Goal: Information Seeking & Learning: Learn about a topic

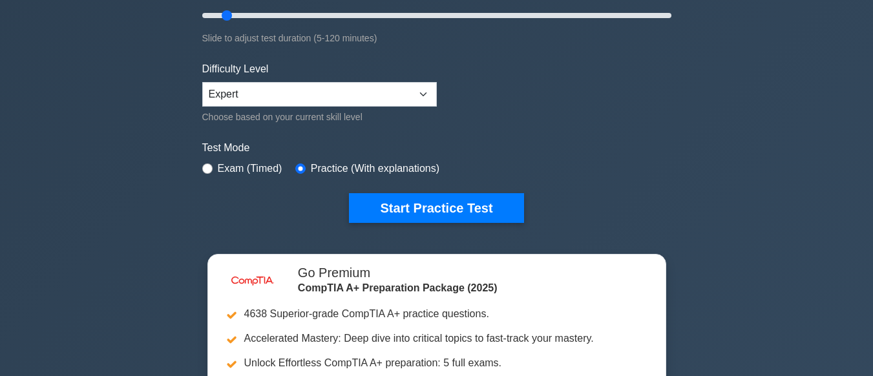
scroll to position [278, 0]
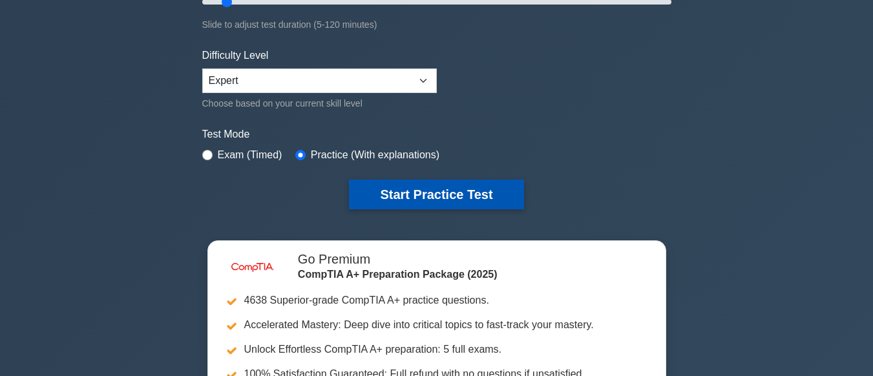
click at [444, 191] on button "Start Practice Test" at bounding box center [436, 195] width 175 height 30
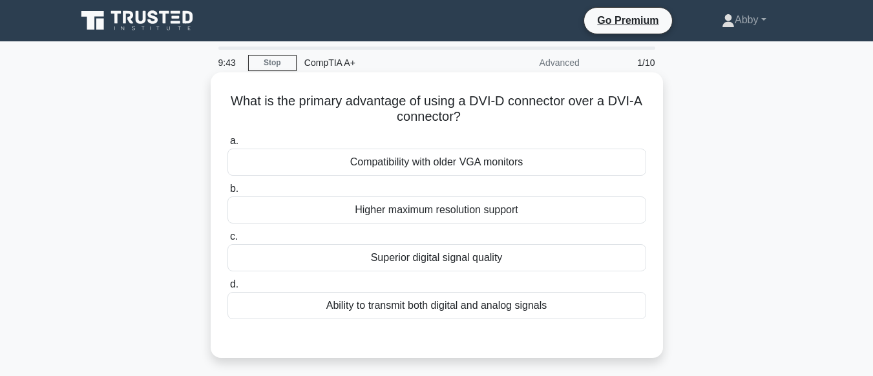
click at [443, 206] on div "Higher maximum resolution support" at bounding box center [437, 210] width 419 height 27
click at [228, 193] on input "b. Higher maximum resolution support" at bounding box center [228, 189] width 0 height 8
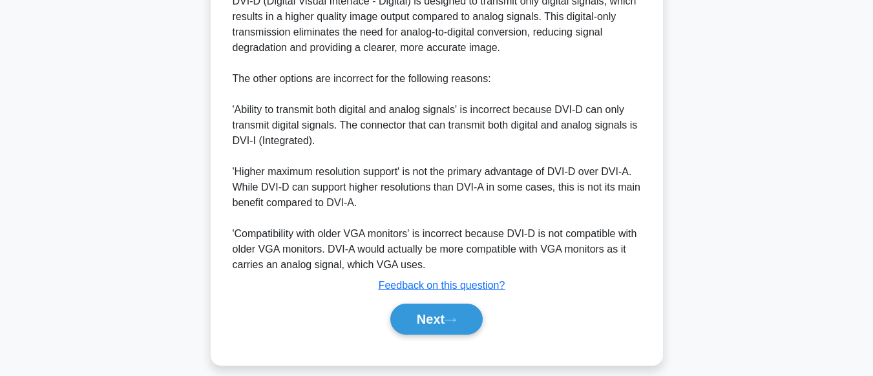
scroll to position [438, 0]
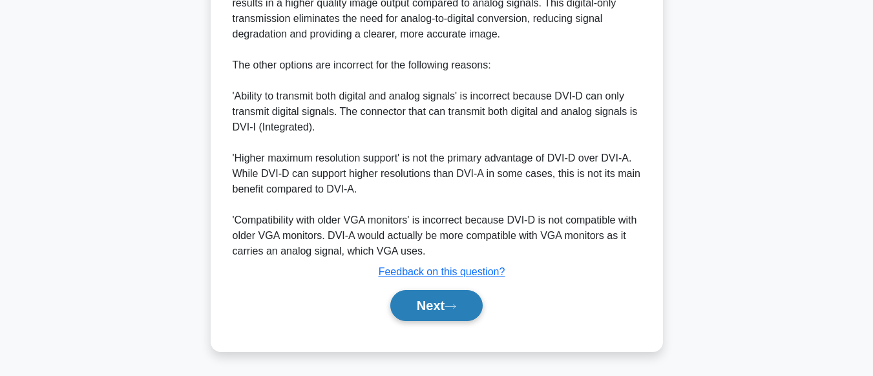
click at [434, 315] on button "Next" at bounding box center [436, 305] width 92 height 31
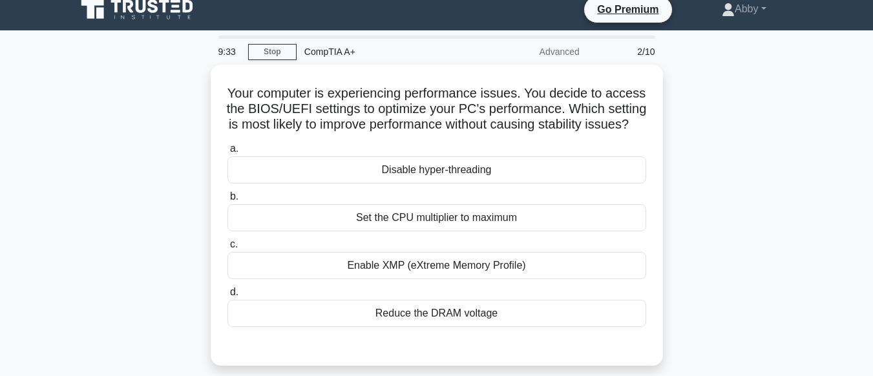
scroll to position [16, 0]
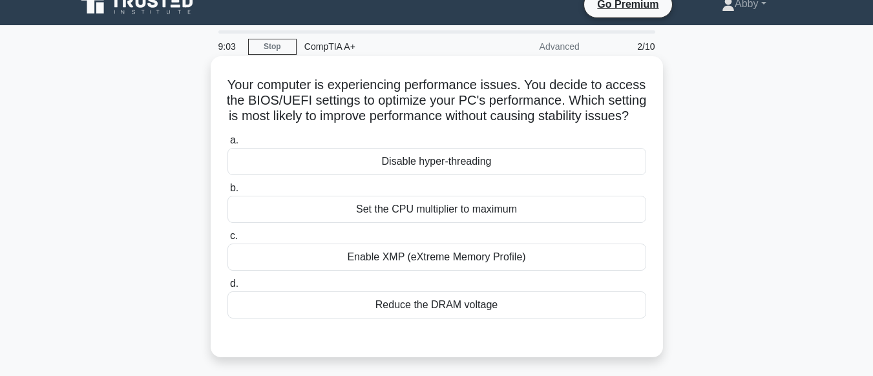
click at [489, 213] on div "Set the CPU multiplier to maximum" at bounding box center [437, 209] width 419 height 27
click at [228, 193] on input "b. Set the CPU multiplier to maximum" at bounding box center [228, 188] width 0 height 8
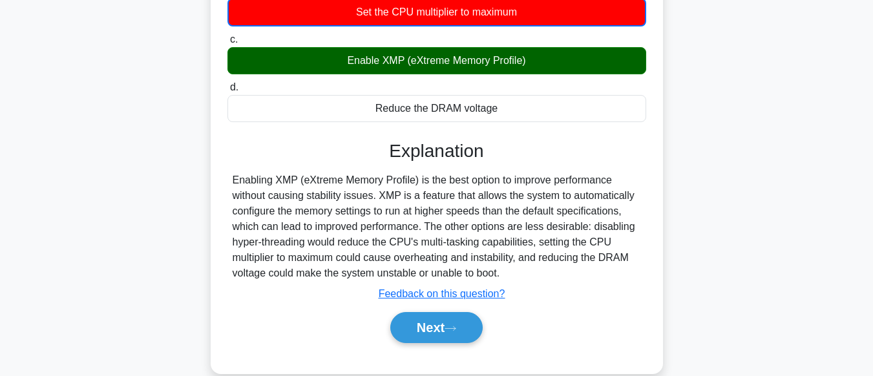
scroll to position [322, 0]
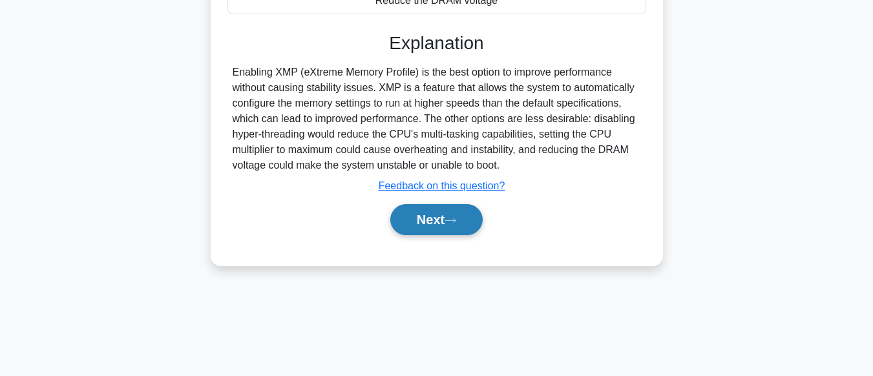
click at [444, 219] on button "Next" at bounding box center [436, 219] width 92 height 31
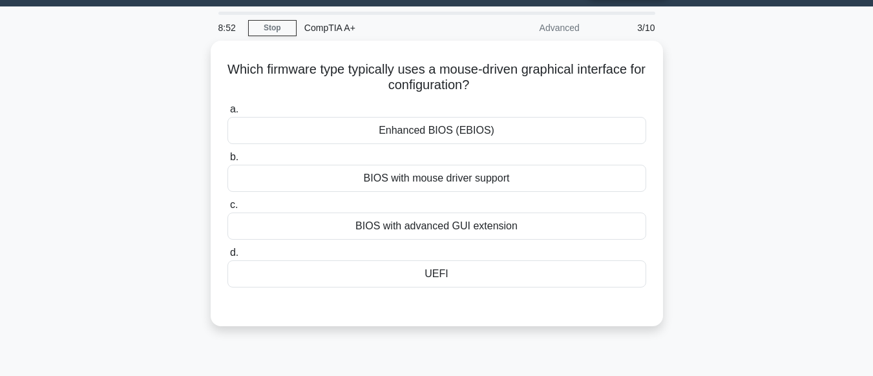
scroll to position [0, 0]
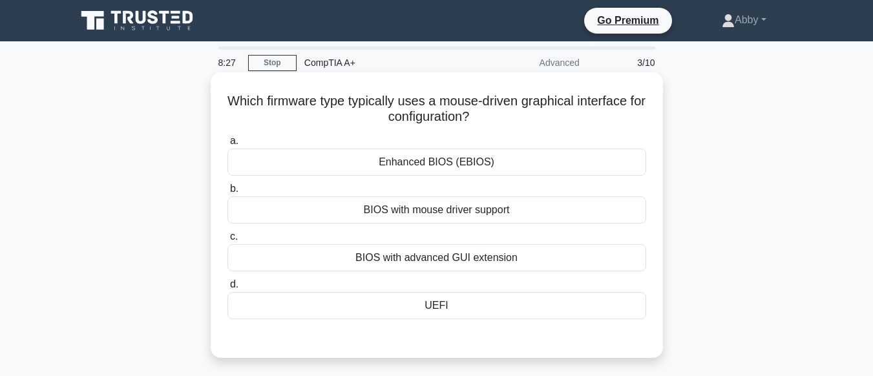
click at [440, 307] on div "UEFI" at bounding box center [437, 305] width 419 height 27
click at [228, 289] on input "d. UEFI" at bounding box center [228, 285] width 0 height 8
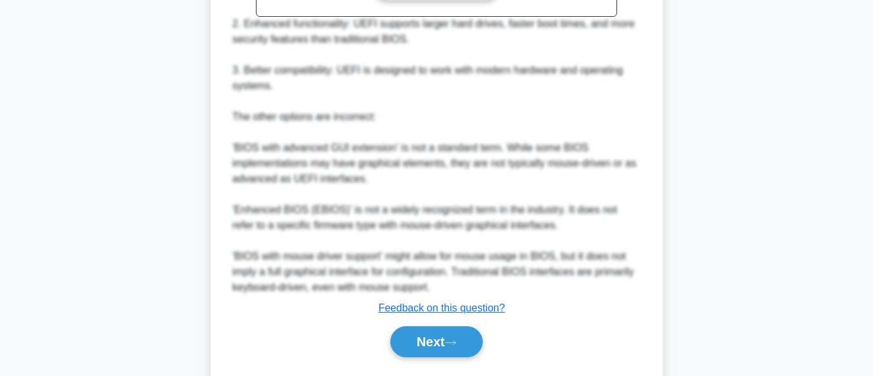
scroll to position [515, 0]
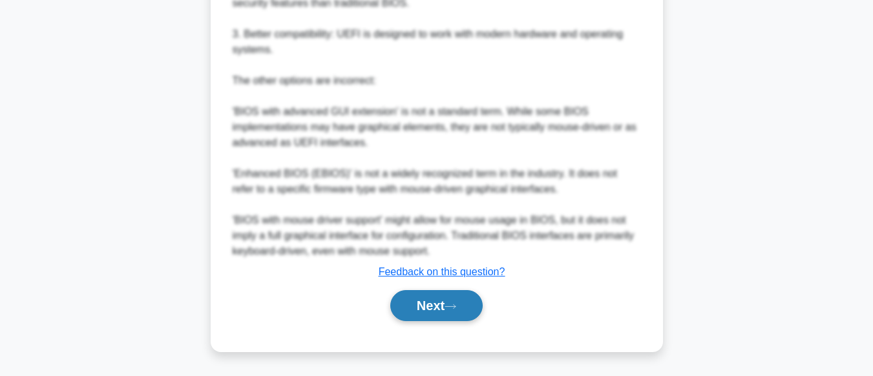
click at [429, 310] on button "Next" at bounding box center [436, 305] width 92 height 31
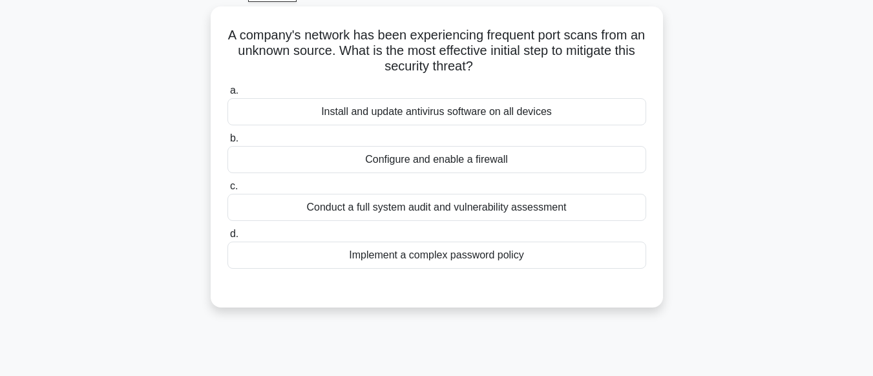
scroll to position [58, 0]
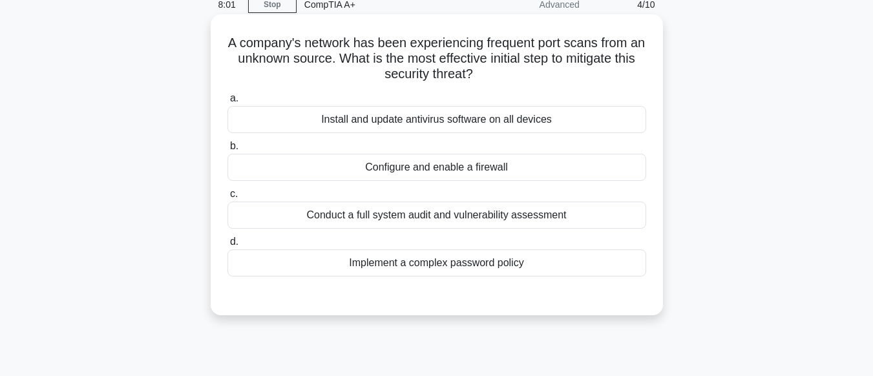
click at [442, 166] on div "Configure and enable a firewall" at bounding box center [437, 167] width 419 height 27
click at [228, 151] on input "b. Configure and enable a firewall" at bounding box center [228, 146] width 0 height 8
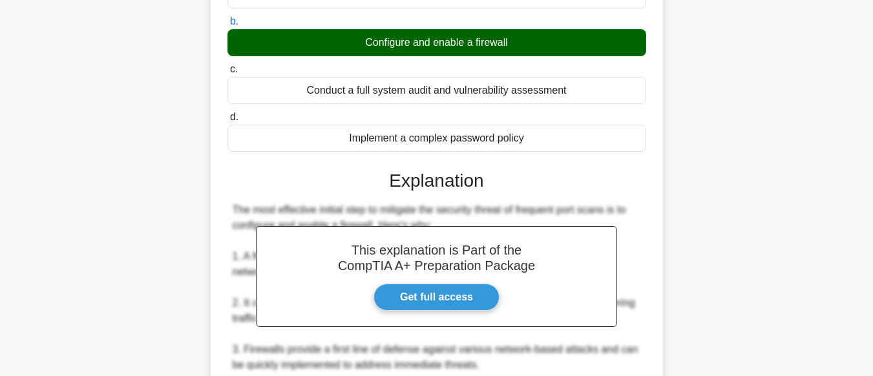
scroll to position [499, 0]
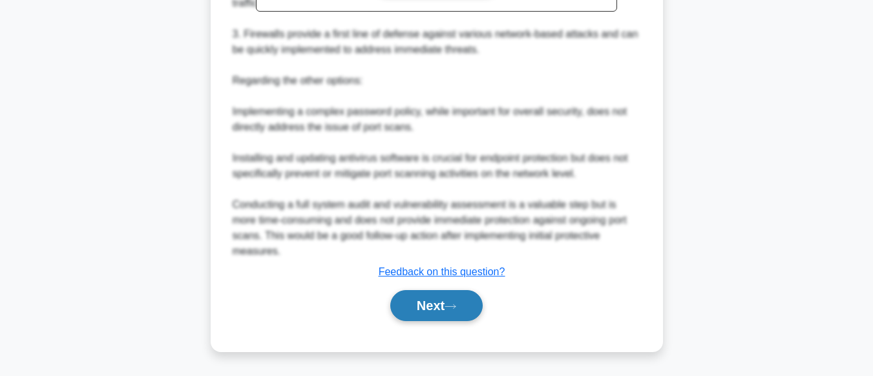
click at [456, 308] on icon at bounding box center [451, 306] width 12 height 7
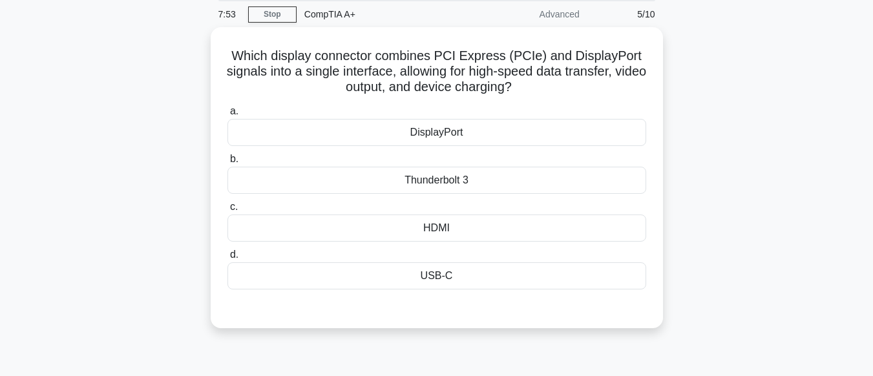
scroll to position [41, 0]
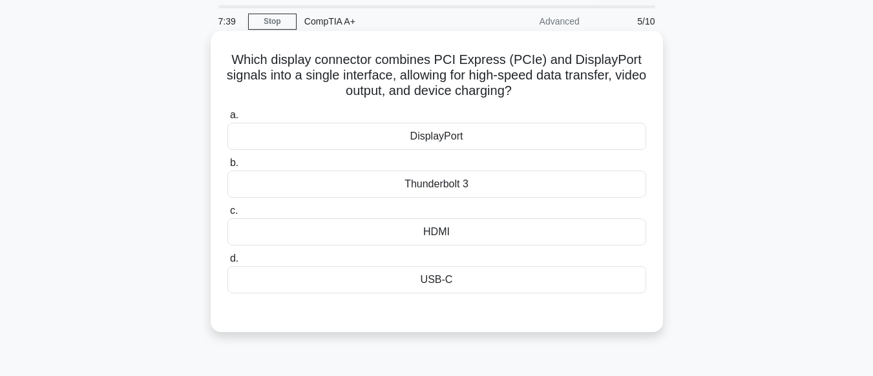
click at [447, 179] on div "Thunderbolt 3" at bounding box center [437, 184] width 419 height 27
click at [228, 167] on input "b. Thunderbolt 3" at bounding box center [228, 163] width 0 height 8
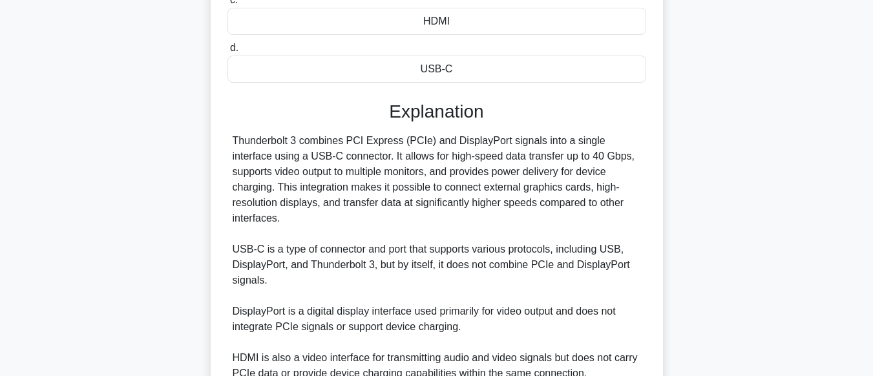
scroll to position [375, 0]
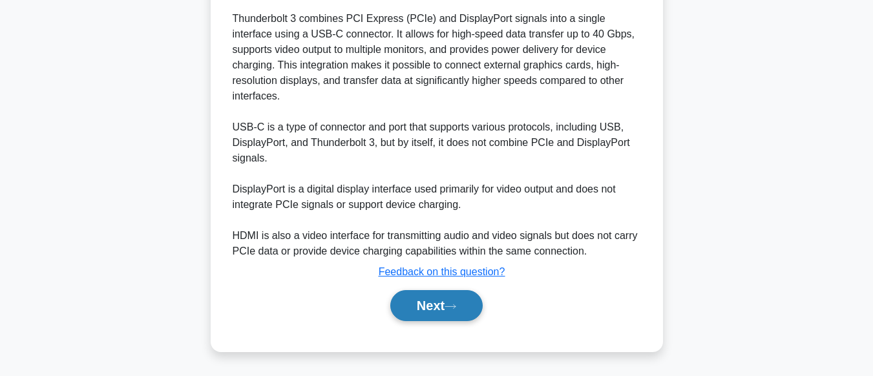
click at [427, 305] on button "Next" at bounding box center [436, 305] width 92 height 31
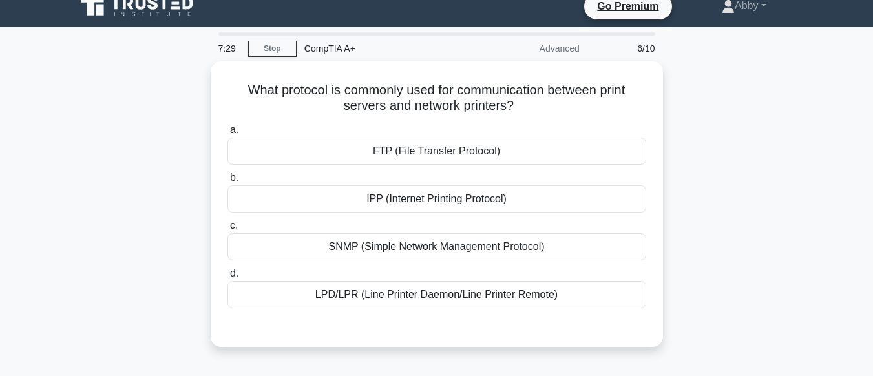
scroll to position [26, 0]
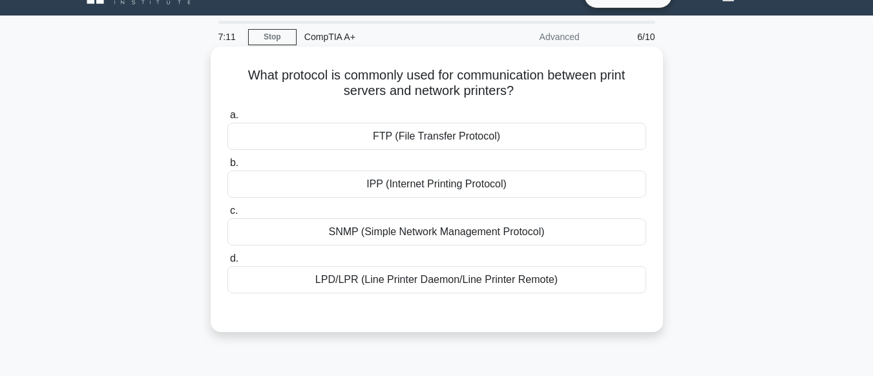
click at [430, 292] on div "LPD/LPR (Line Printer Daemon/Line Printer Remote)" at bounding box center [437, 279] width 419 height 27
click at [228, 263] on input "d. LPD/LPR (Line Printer Daemon/Line Printer Remote)" at bounding box center [228, 259] width 0 height 8
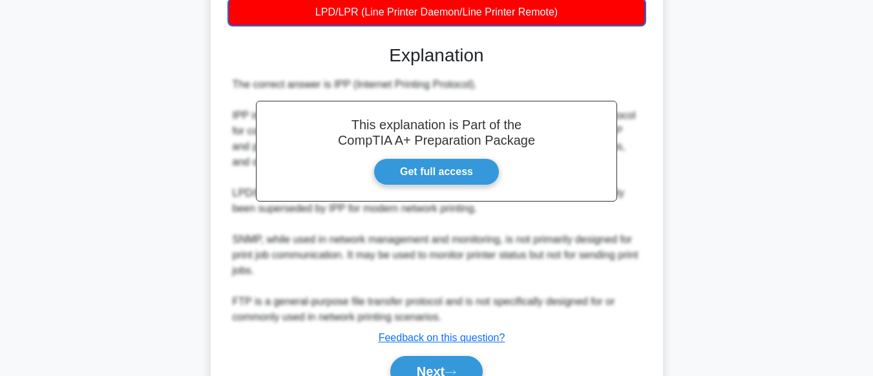
scroll to position [361, 0]
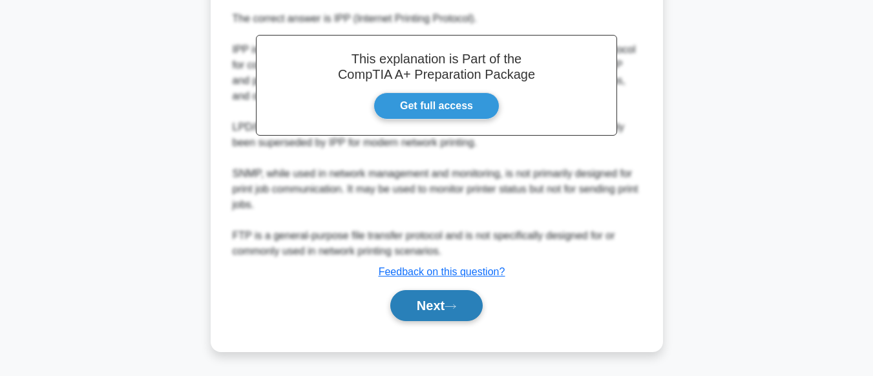
click at [423, 306] on button "Next" at bounding box center [436, 305] width 92 height 31
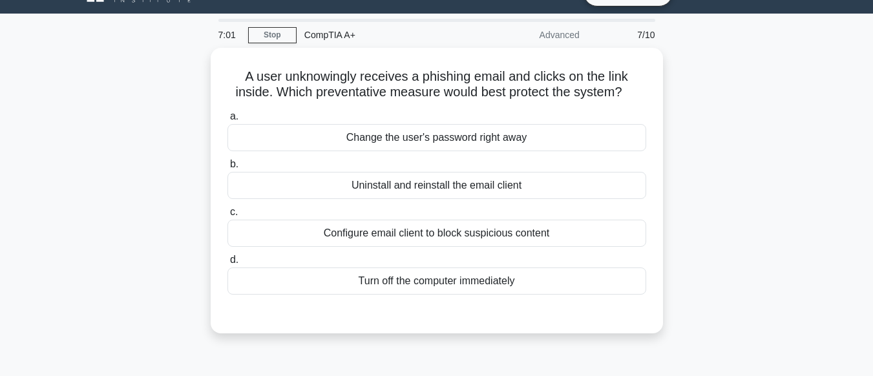
scroll to position [0, 0]
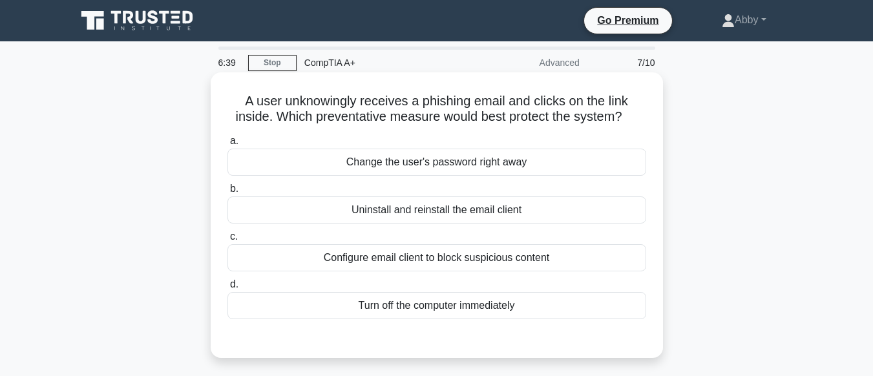
click at [454, 261] on div "Configure email client to block suspicious content" at bounding box center [437, 257] width 419 height 27
click at [228, 241] on input "c. Configure email client to block suspicious content" at bounding box center [228, 237] width 0 height 8
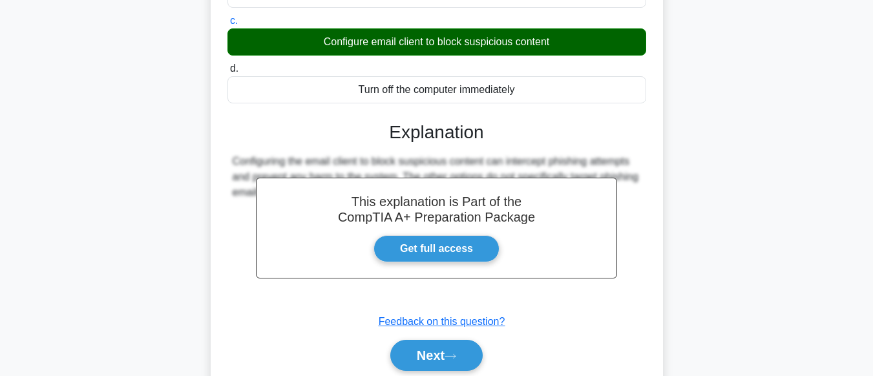
scroll to position [322, 0]
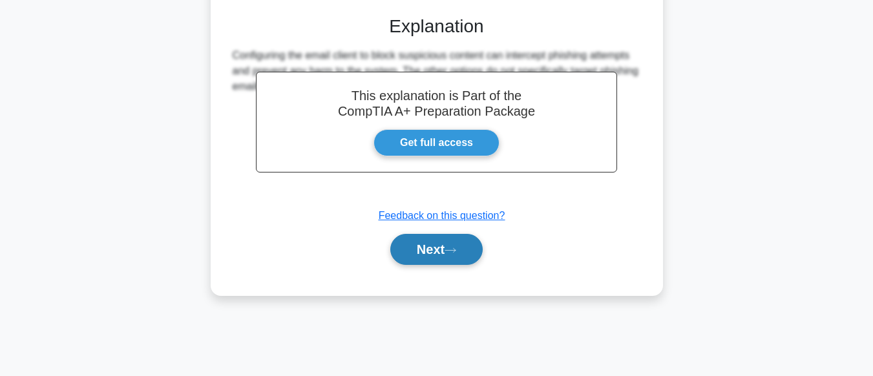
click at [422, 259] on button "Next" at bounding box center [436, 249] width 92 height 31
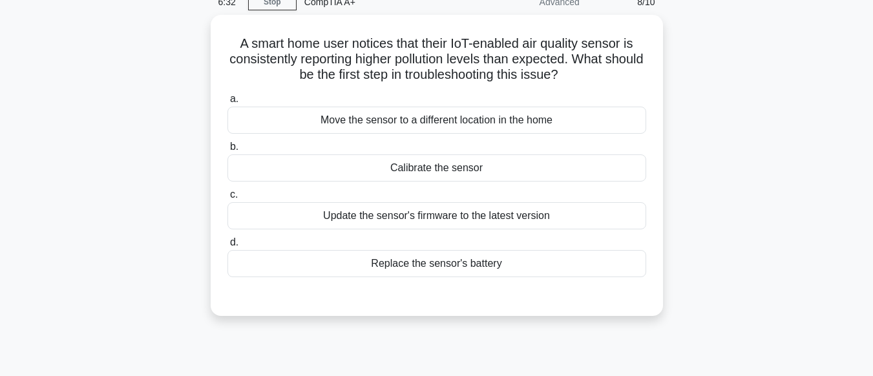
scroll to position [60, 0]
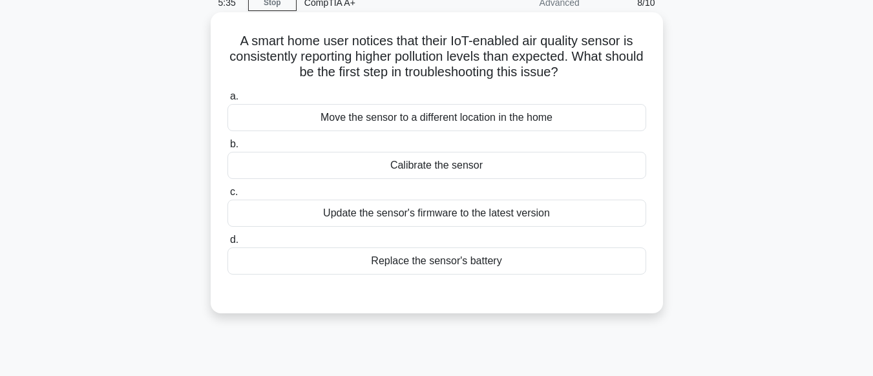
click at [453, 212] on div "Update the sensor's firmware to the latest version" at bounding box center [437, 213] width 419 height 27
click at [228, 197] on input "c. Update the sensor's firmware to the latest version" at bounding box center [228, 192] width 0 height 8
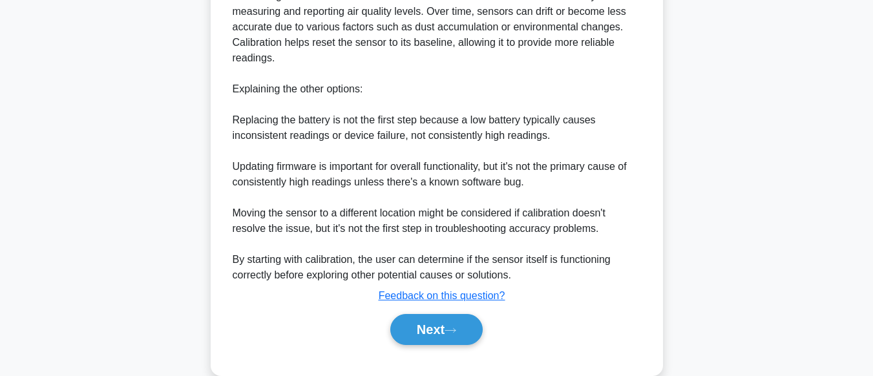
scroll to position [437, 0]
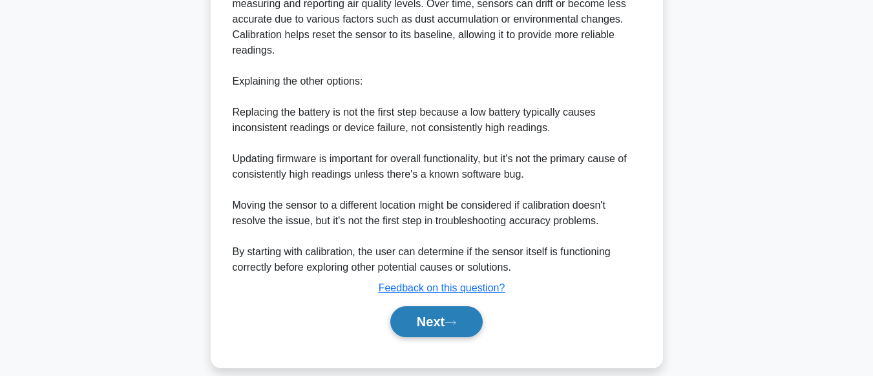
click at [435, 322] on button "Next" at bounding box center [436, 321] width 92 height 31
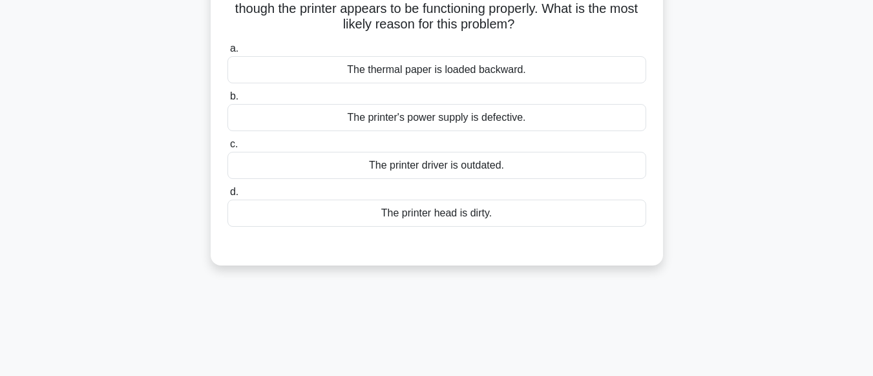
scroll to position [28, 0]
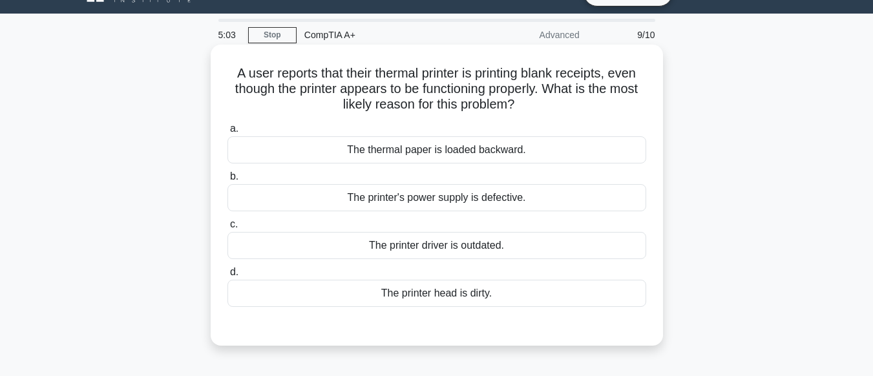
click at [457, 293] on div "The printer head is dirty." at bounding box center [437, 293] width 419 height 27
click at [228, 277] on input "d. The printer head is dirty." at bounding box center [228, 272] width 0 height 8
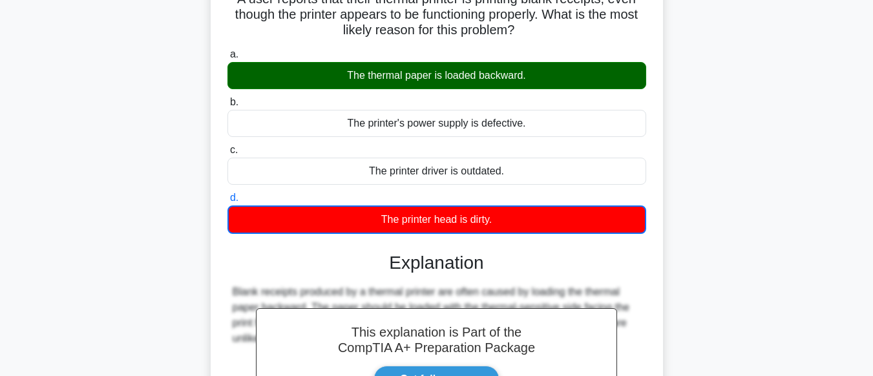
scroll to position [322, 0]
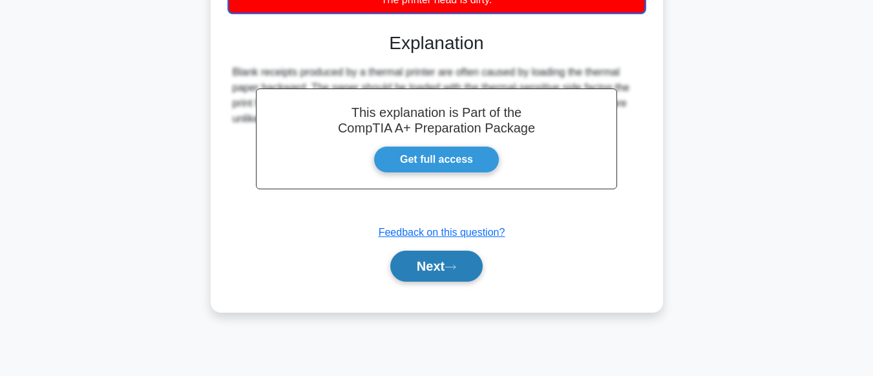
click at [448, 264] on button "Next" at bounding box center [436, 266] width 92 height 31
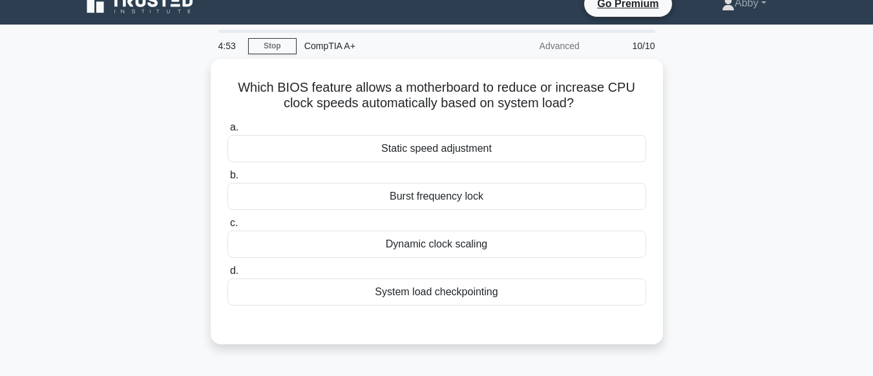
scroll to position [17, 0]
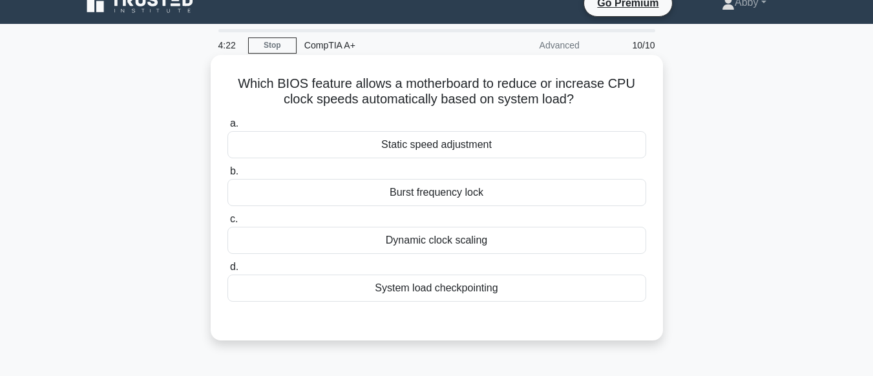
click at [465, 244] on div "Dynamic clock scaling" at bounding box center [437, 240] width 419 height 27
click at [228, 224] on input "c. Dynamic clock scaling" at bounding box center [228, 219] width 0 height 8
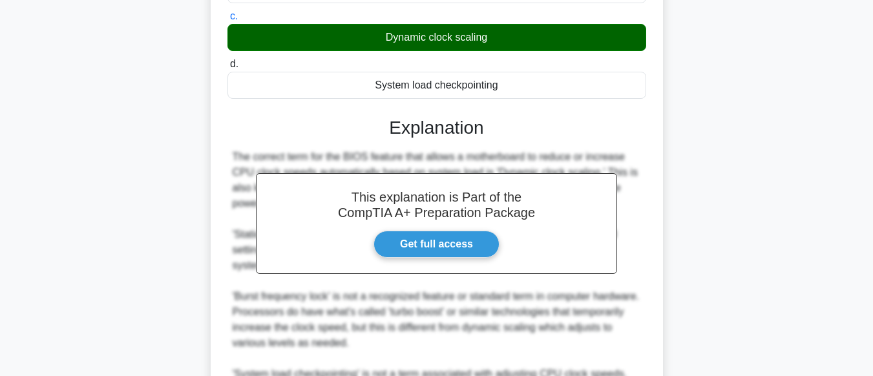
scroll to position [375, 0]
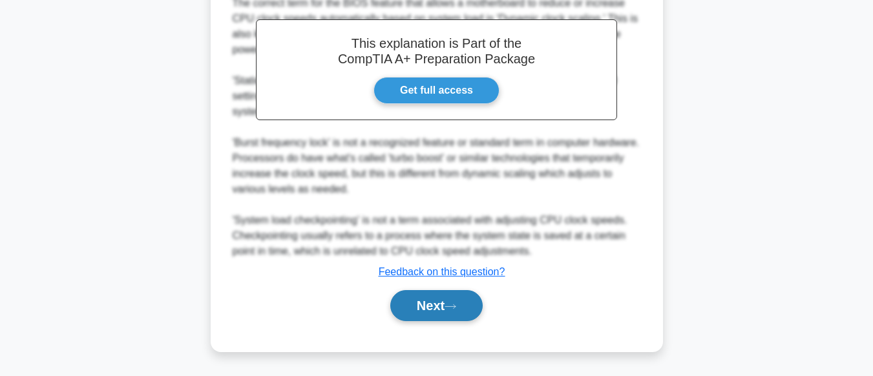
click at [425, 311] on button "Next" at bounding box center [436, 305] width 92 height 31
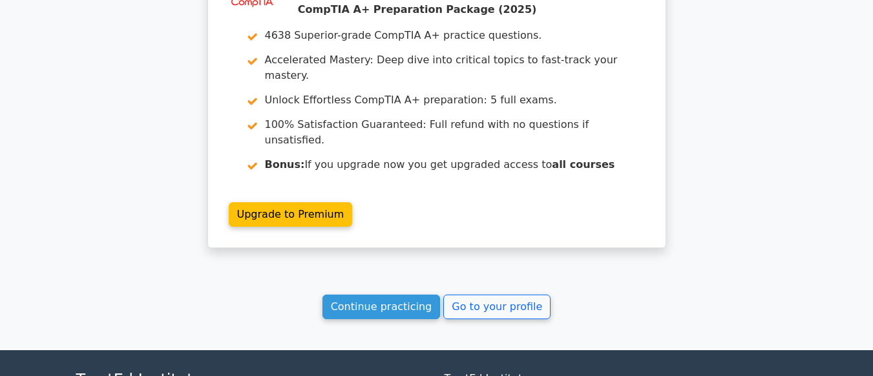
scroll to position [2286, 0]
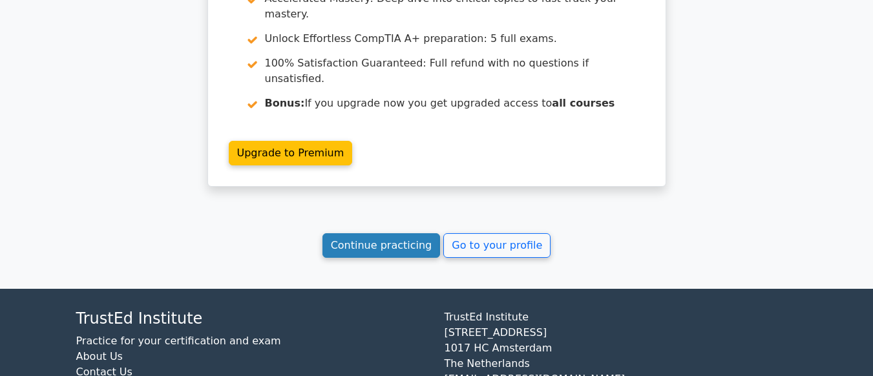
click at [396, 233] on link "Continue practicing" at bounding box center [382, 245] width 118 height 25
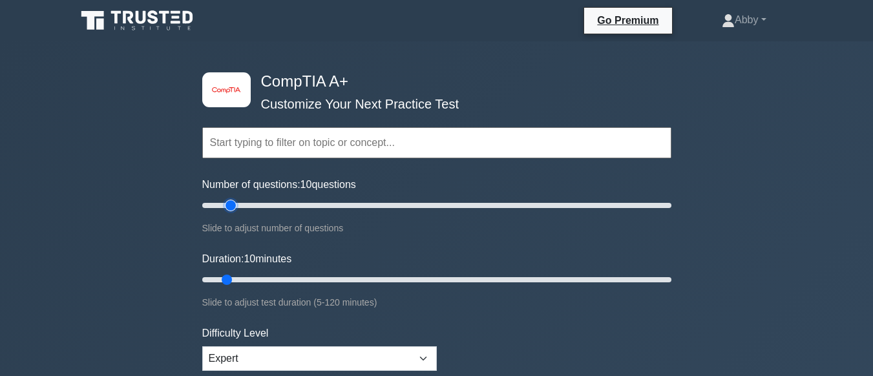
click at [233, 208] on input "Number of questions: 10 questions" at bounding box center [436, 206] width 469 height 16
type input "20"
click at [241, 209] on input "Number of questions: 15 questions" at bounding box center [436, 206] width 469 height 16
click at [234, 281] on input "Duration: 10 minutes" at bounding box center [436, 280] width 469 height 16
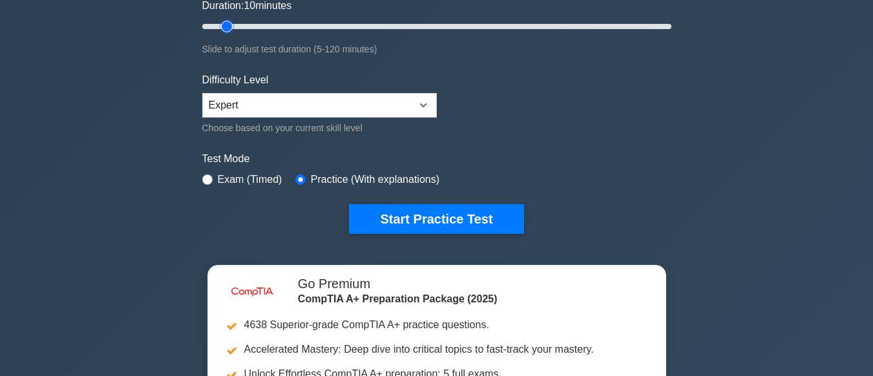
scroll to position [257, 0]
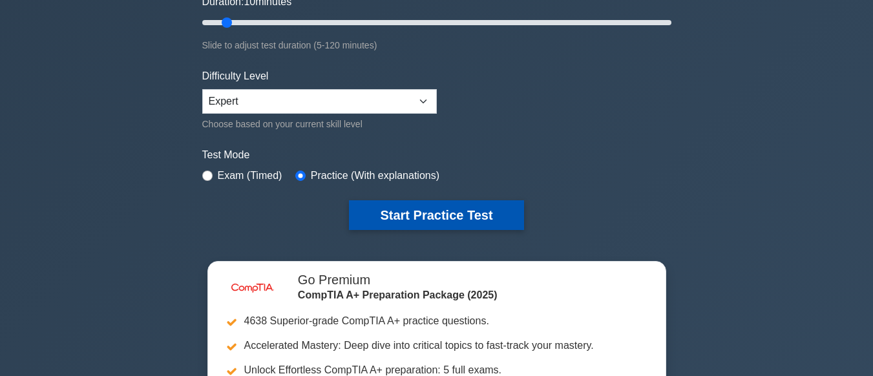
click at [407, 209] on button "Start Practice Test" at bounding box center [436, 215] width 175 height 30
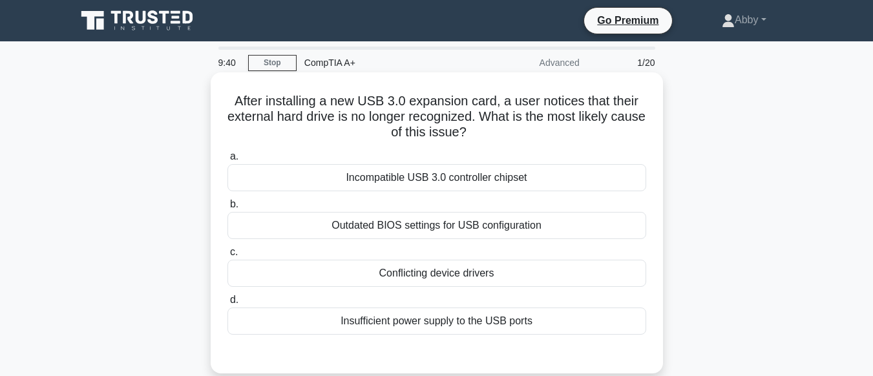
click at [412, 178] on div "Incompatible USB 3.0 controller chipset" at bounding box center [437, 177] width 419 height 27
click at [228, 161] on input "a. Incompatible USB 3.0 controller chipset" at bounding box center [228, 157] width 0 height 8
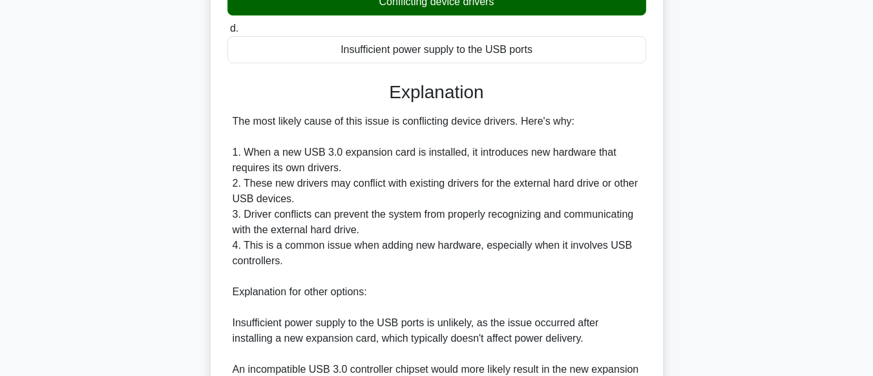
scroll to position [469, 0]
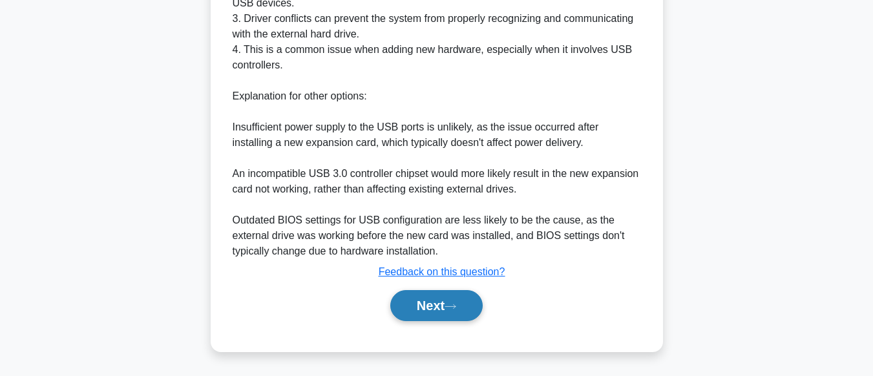
click at [446, 301] on button "Next" at bounding box center [436, 305] width 92 height 31
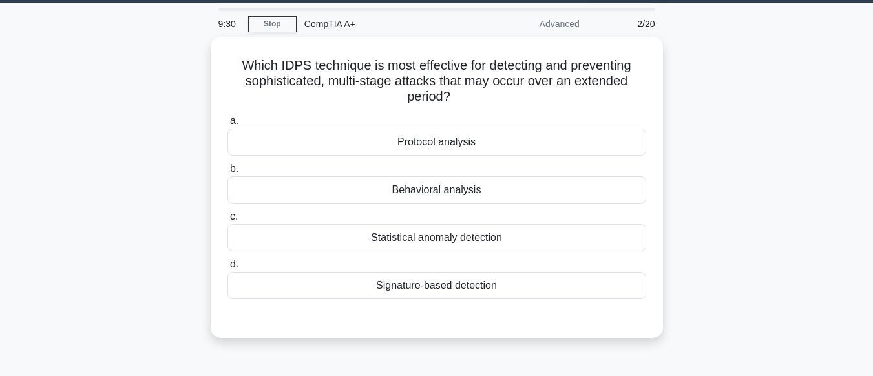
scroll to position [38, 0]
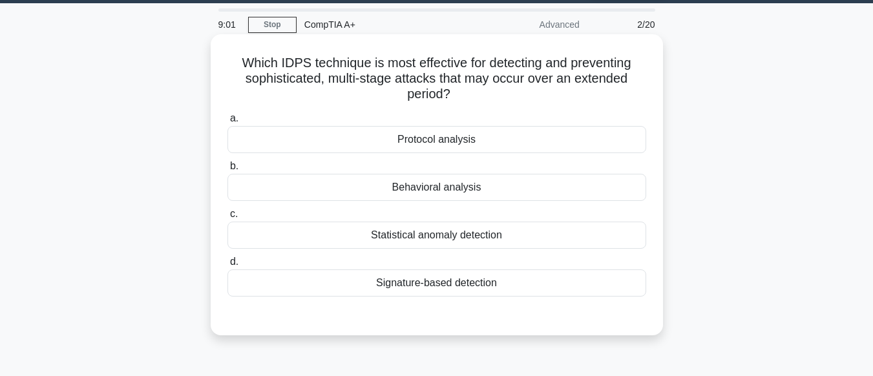
click at [444, 197] on div "Behavioral analysis" at bounding box center [437, 187] width 419 height 27
click at [228, 171] on input "b. Behavioral analysis" at bounding box center [228, 166] width 0 height 8
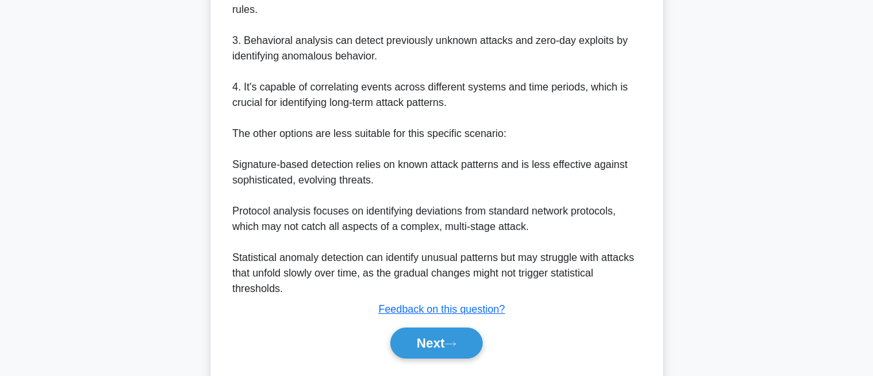
scroll to position [546, 0]
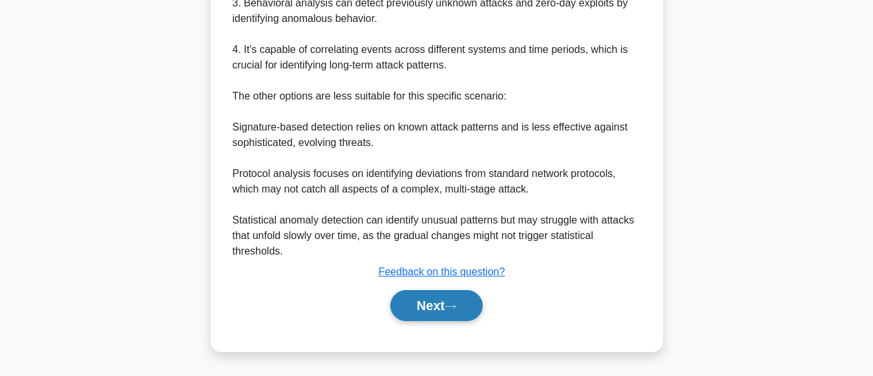
click at [456, 305] on icon at bounding box center [450, 307] width 10 height 4
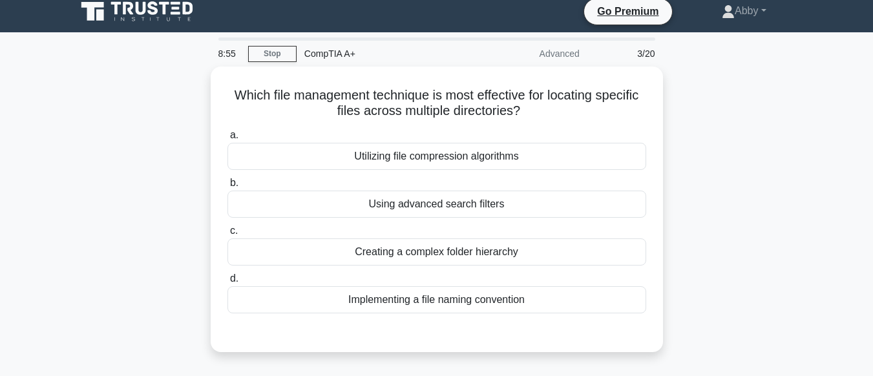
scroll to position [8, 0]
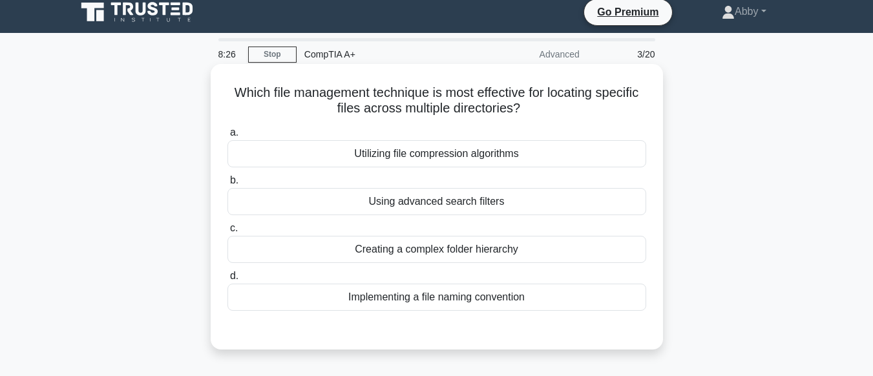
click at [441, 209] on div "Using advanced search filters" at bounding box center [437, 201] width 419 height 27
click at [228, 185] on input "b. Using advanced search filters" at bounding box center [228, 180] width 0 height 8
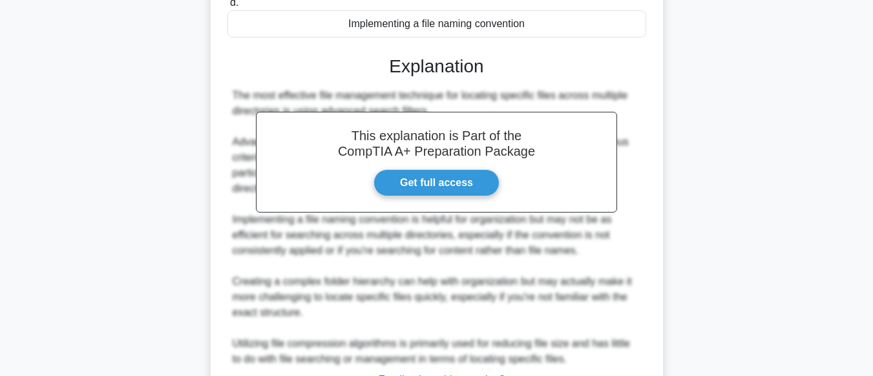
scroll to position [390, 0]
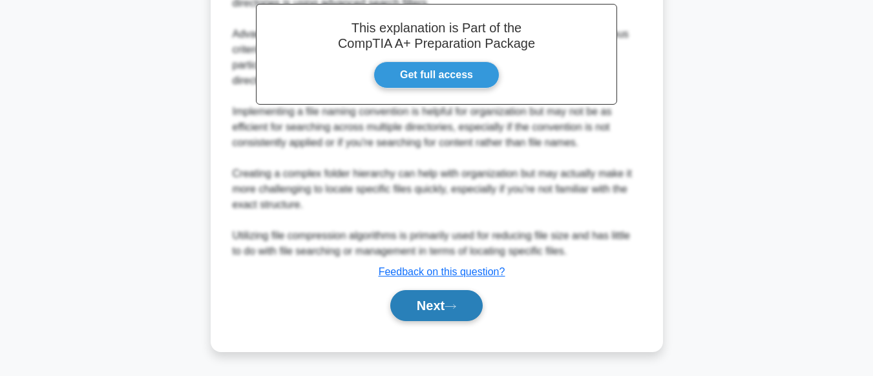
click at [456, 305] on icon at bounding box center [451, 306] width 12 height 7
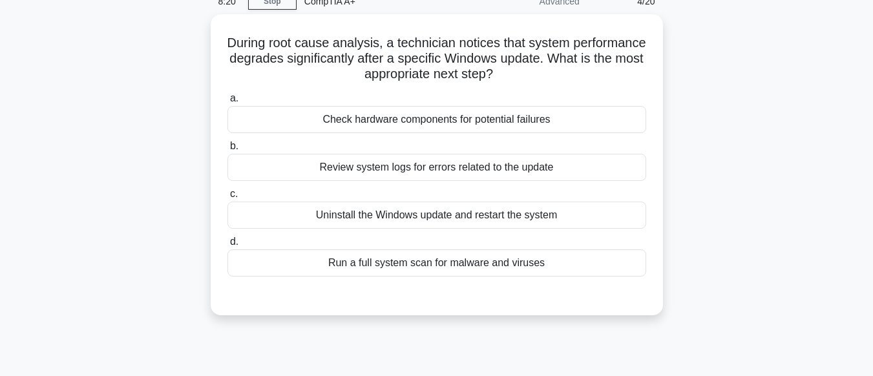
scroll to position [52, 0]
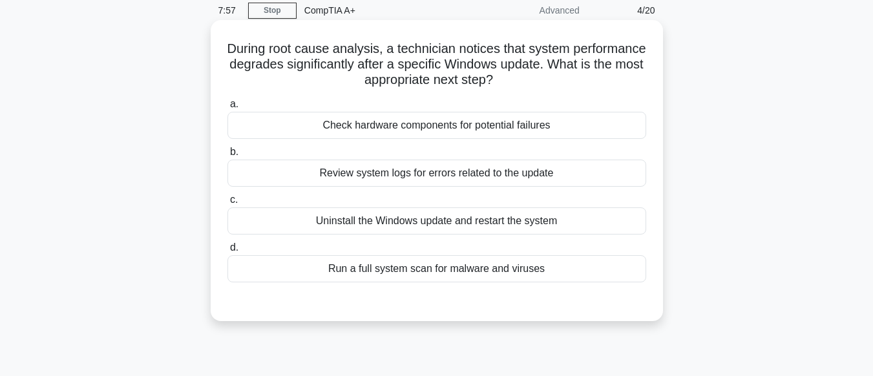
click at [444, 182] on div "Review system logs for errors related to the update" at bounding box center [437, 173] width 419 height 27
click at [228, 156] on input "b. Review system logs for errors related to the update" at bounding box center [228, 152] width 0 height 8
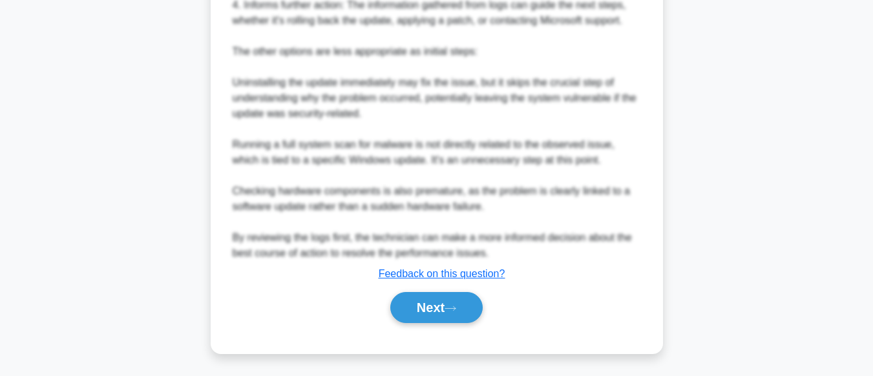
scroll to position [577, 0]
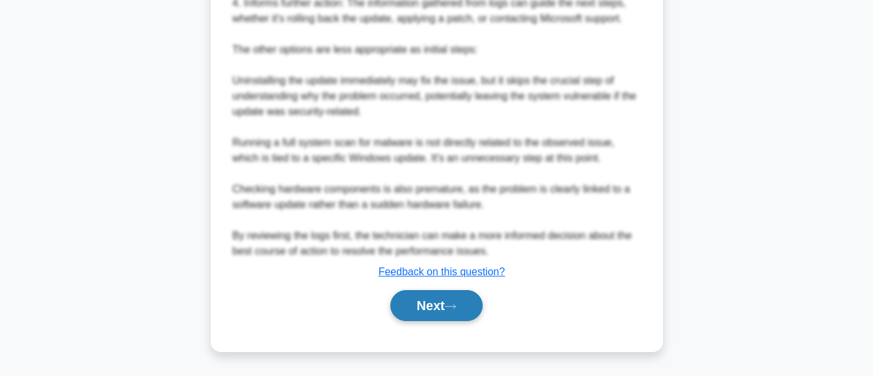
click at [458, 299] on button "Next" at bounding box center [436, 305] width 92 height 31
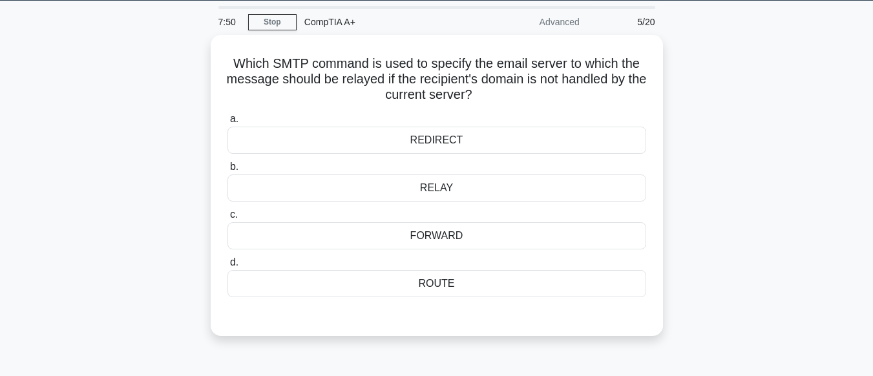
scroll to position [40, 0]
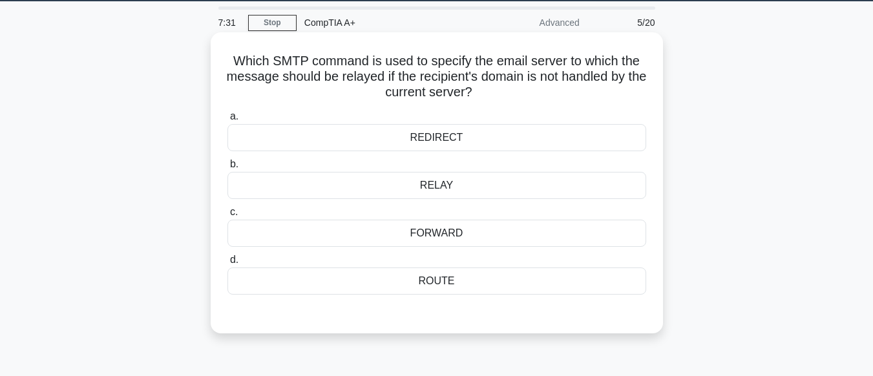
click at [441, 134] on div "REDIRECT" at bounding box center [437, 137] width 419 height 27
click at [228, 121] on input "a. REDIRECT" at bounding box center [228, 116] width 0 height 8
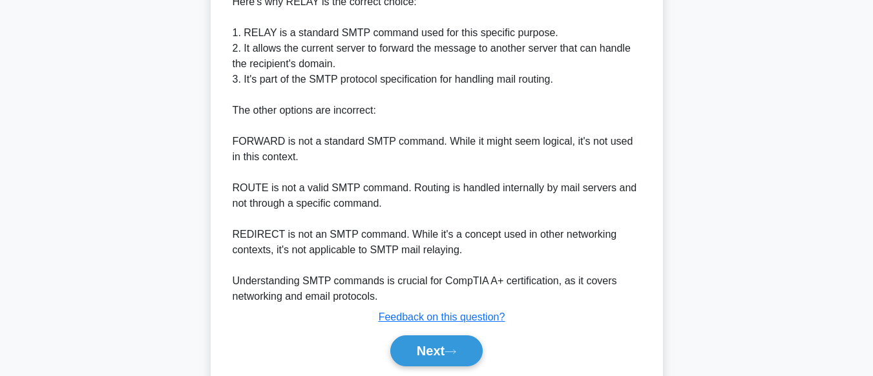
scroll to position [531, 0]
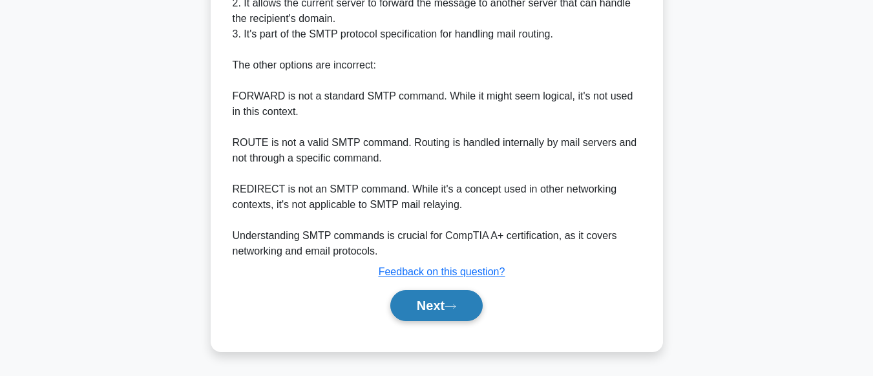
click at [438, 305] on button "Next" at bounding box center [436, 305] width 92 height 31
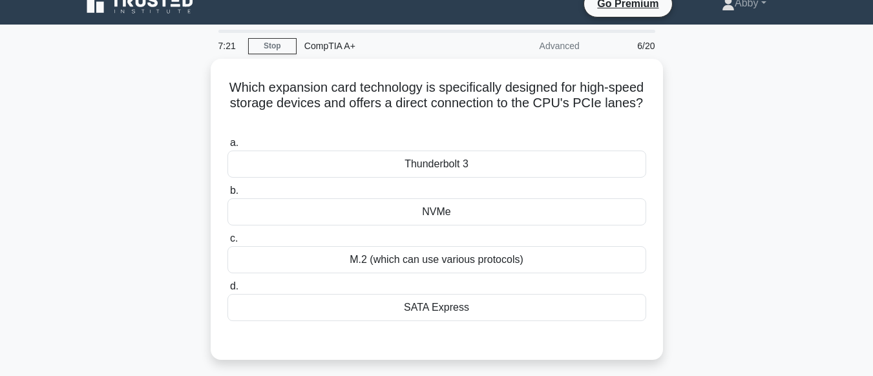
scroll to position [17, 0]
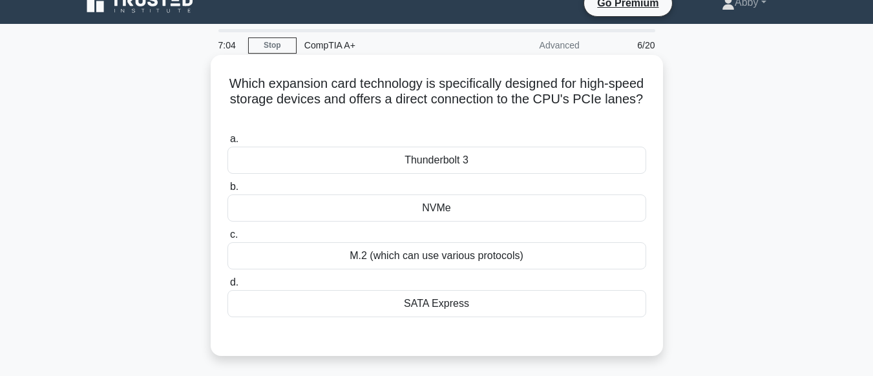
click at [451, 309] on div "SATA Express" at bounding box center [437, 303] width 419 height 27
click at [228, 287] on input "d. SATA Express" at bounding box center [228, 283] width 0 height 8
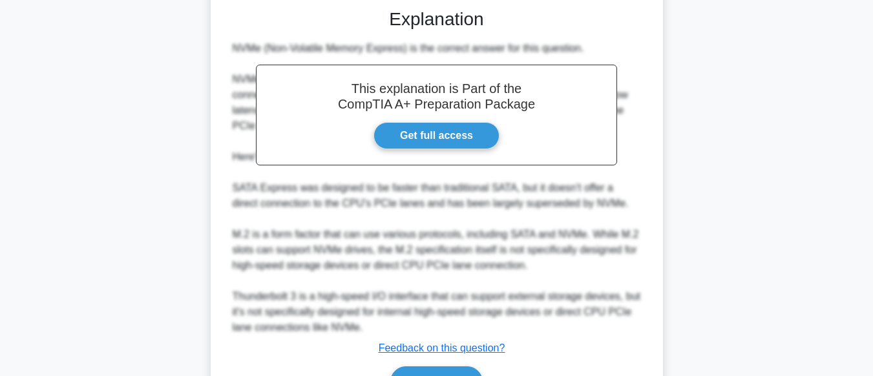
scroll to position [423, 0]
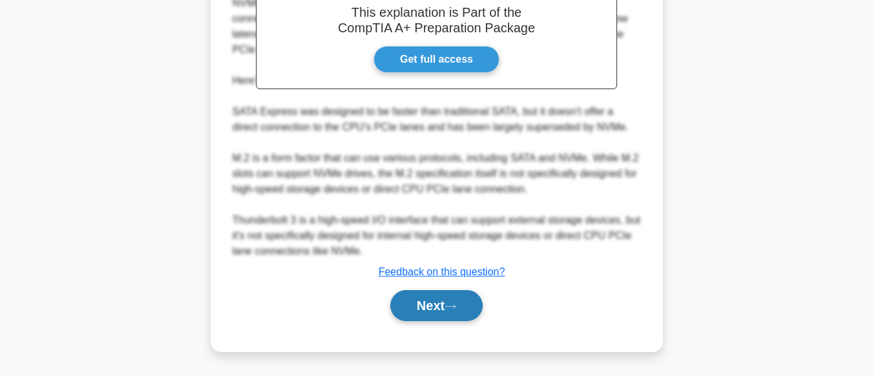
click at [434, 305] on button "Next" at bounding box center [436, 305] width 92 height 31
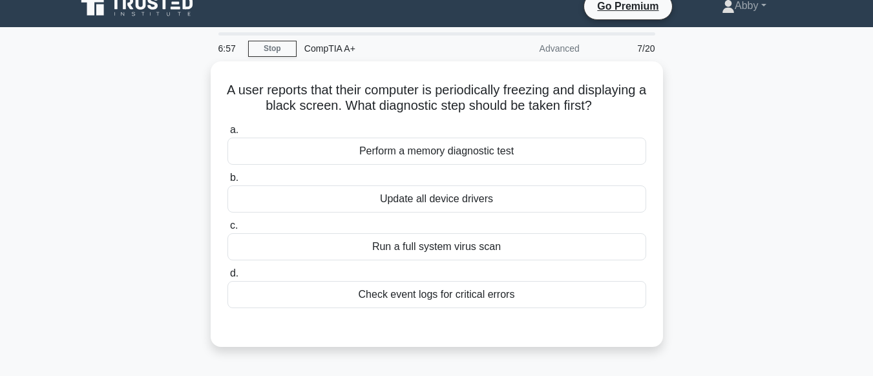
scroll to position [0, 0]
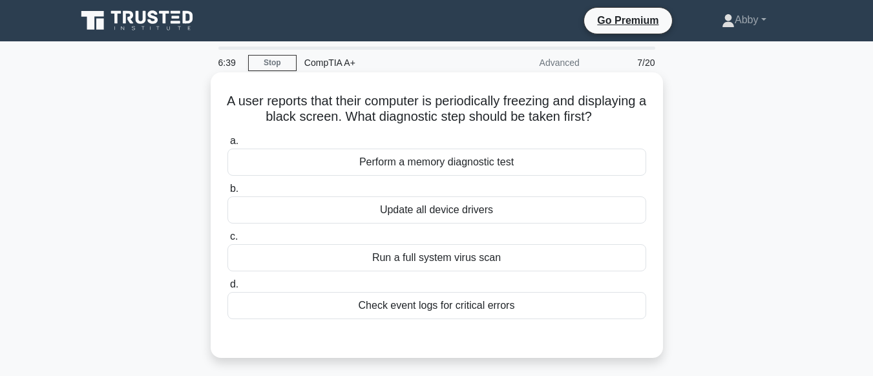
click at [427, 160] on div "Perform a memory diagnostic test" at bounding box center [437, 162] width 419 height 27
click at [228, 145] on input "a. Perform a memory diagnostic test" at bounding box center [228, 141] width 0 height 8
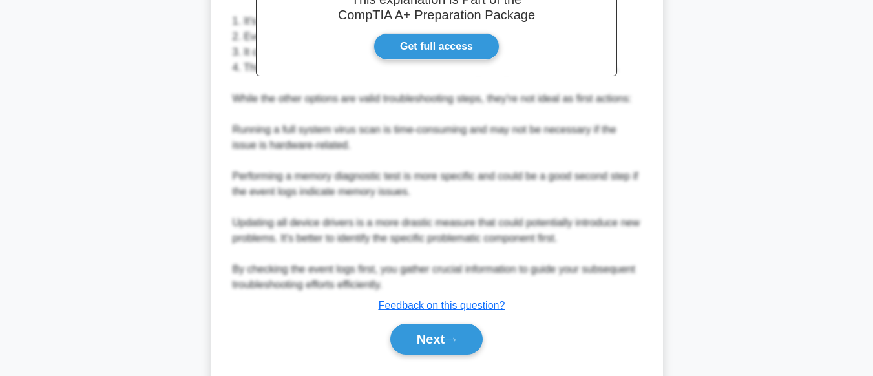
scroll to position [454, 0]
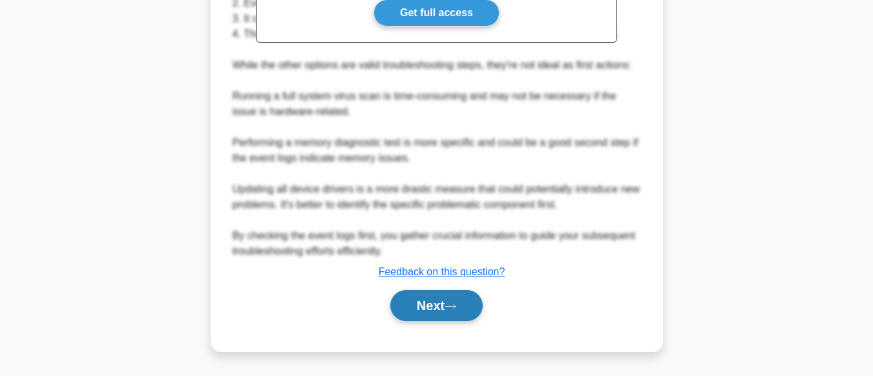
click at [451, 311] on button "Next" at bounding box center [436, 305] width 92 height 31
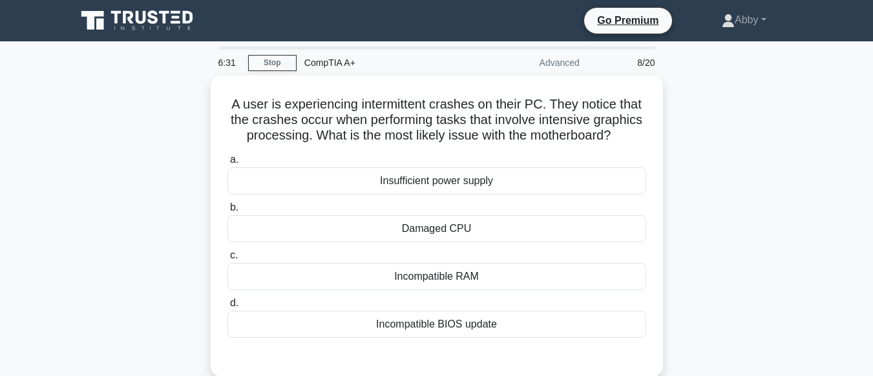
scroll to position [8, 0]
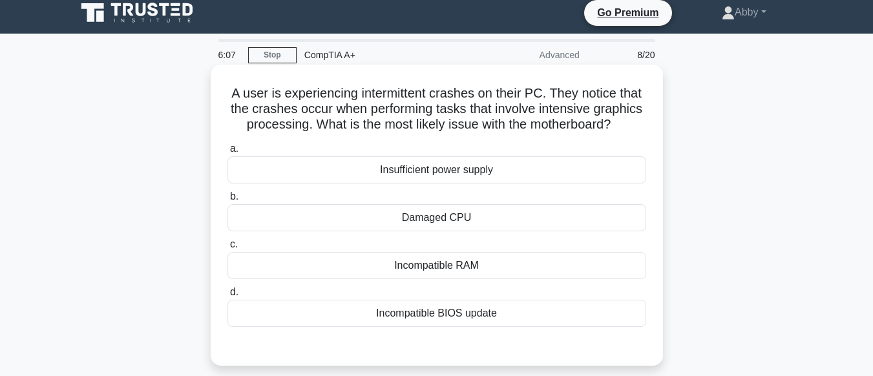
click at [461, 220] on div "Damaged CPU" at bounding box center [437, 217] width 419 height 27
click at [228, 201] on input "b. Damaged CPU" at bounding box center [228, 197] width 0 height 8
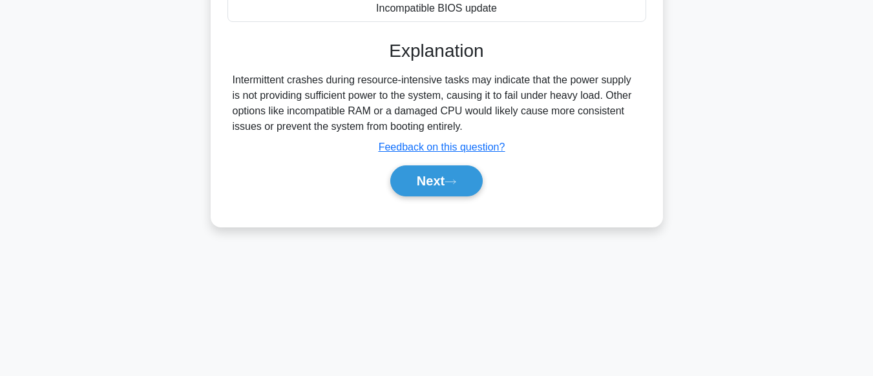
scroll to position [316, 0]
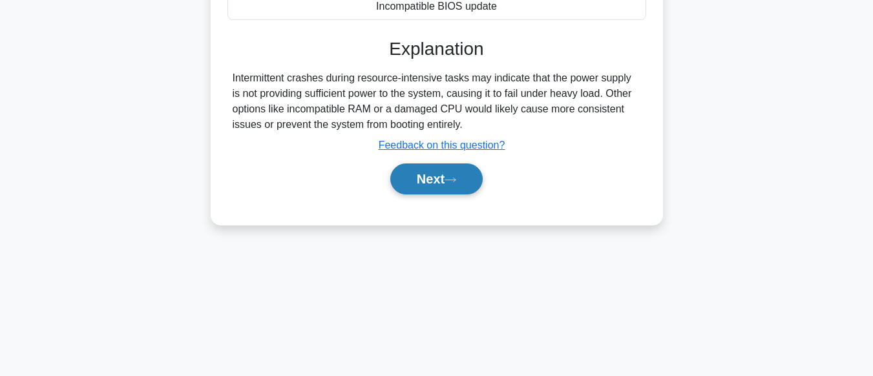
click at [453, 179] on icon at bounding box center [451, 179] width 12 height 7
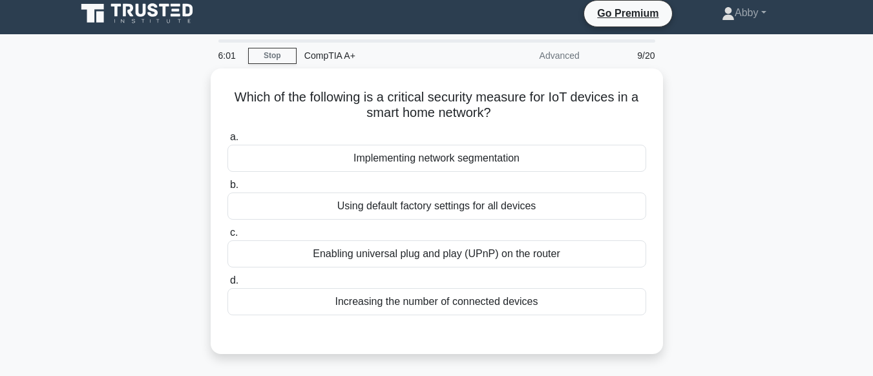
scroll to position [0, 0]
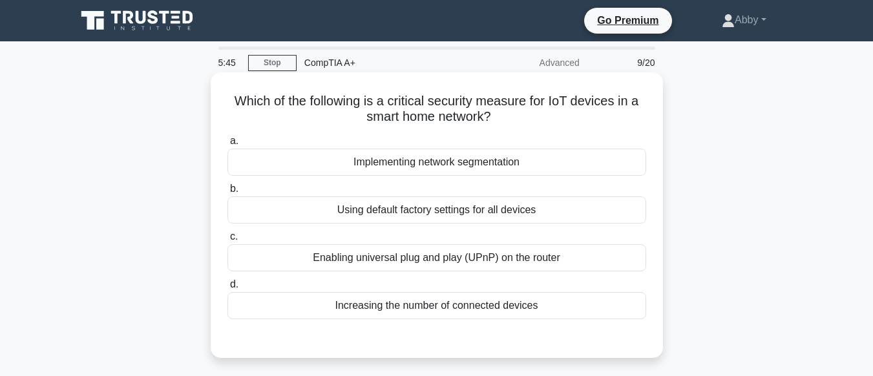
click at [454, 167] on div "Implementing network segmentation" at bounding box center [437, 162] width 419 height 27
click at [228, 145] on input "a. Implementing network segmentation" at bounding box center [228, 141] width 0 height 8
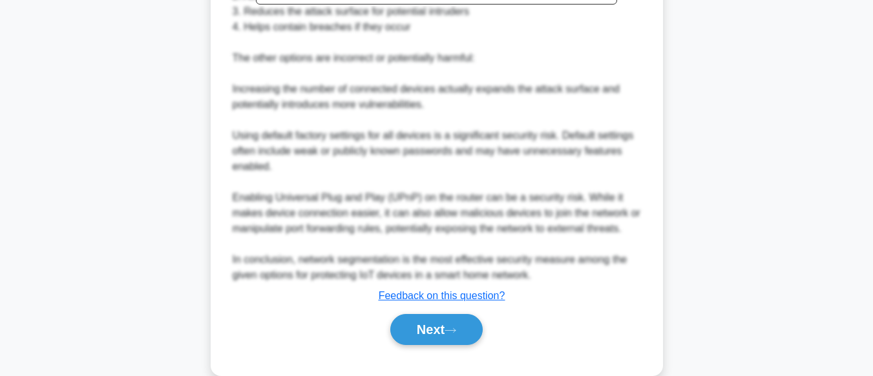
scroll to position [515, 0]
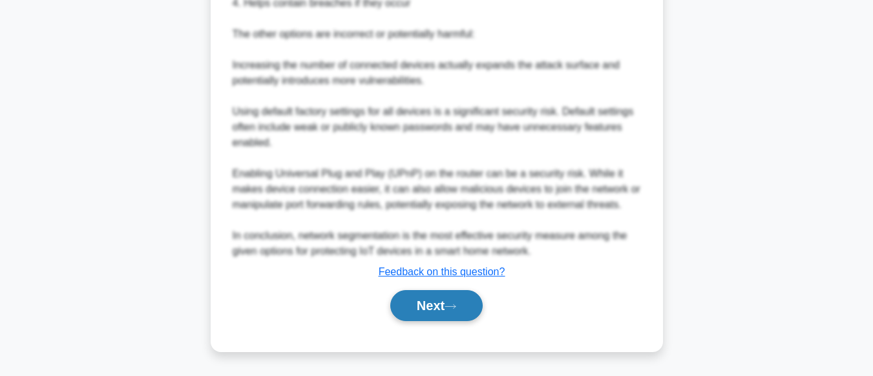
click at [456, 305] on icon at bounding box center [451, 306] width 12 height 7
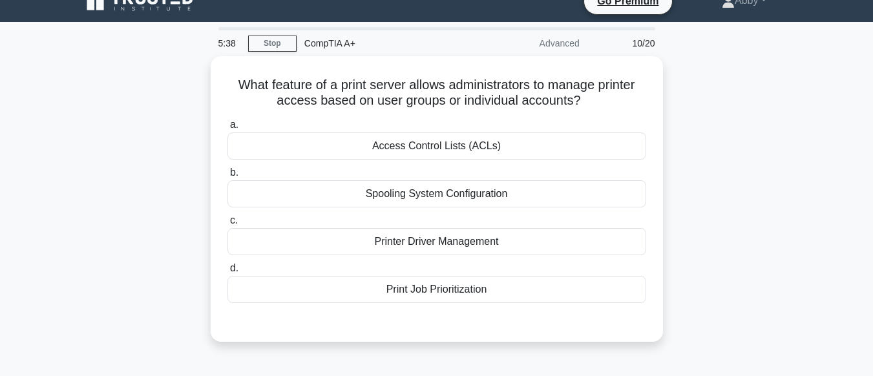
scroll to position [20, 0]
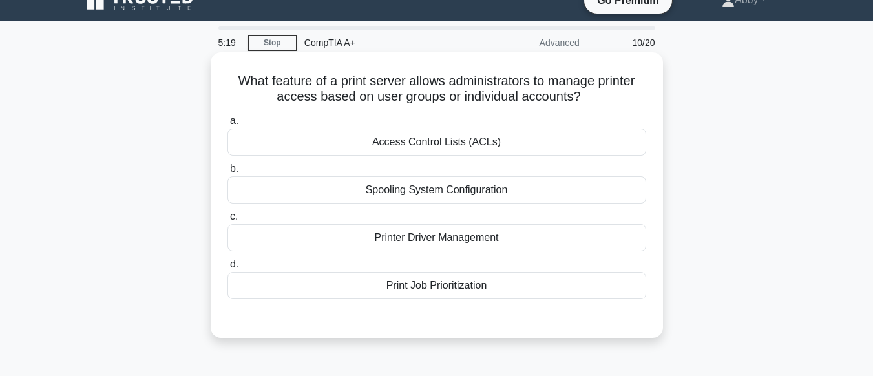
click at [449, 241] on div "Printer Driver Management" at bounding box center [437, 237] width 419 height 27
click at [228, 221] on input "c. Printer Driver Management" at bounding box center [228, 217] width 0 height 8
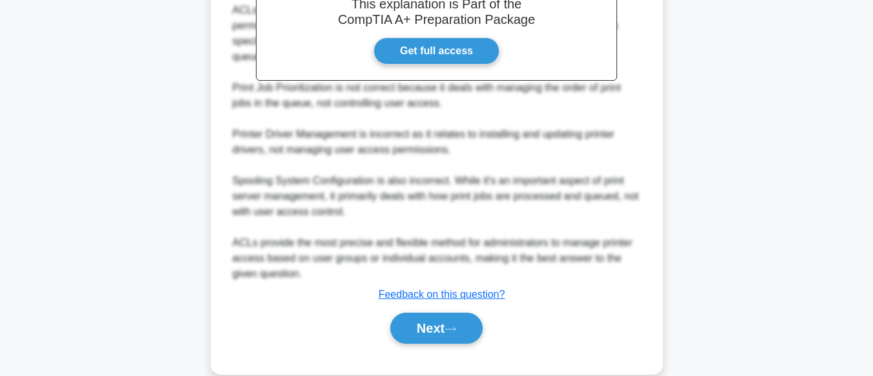
scroll to position [438, 0]
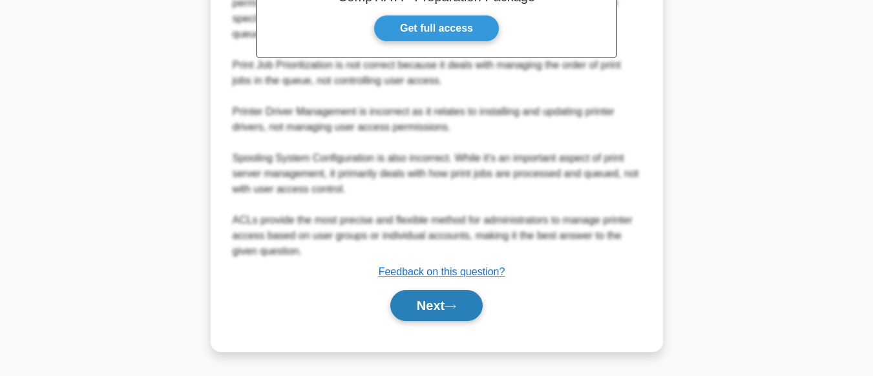
click at [461, 300] on button "Next" at bounding box center [436, 305] width 92 height 31
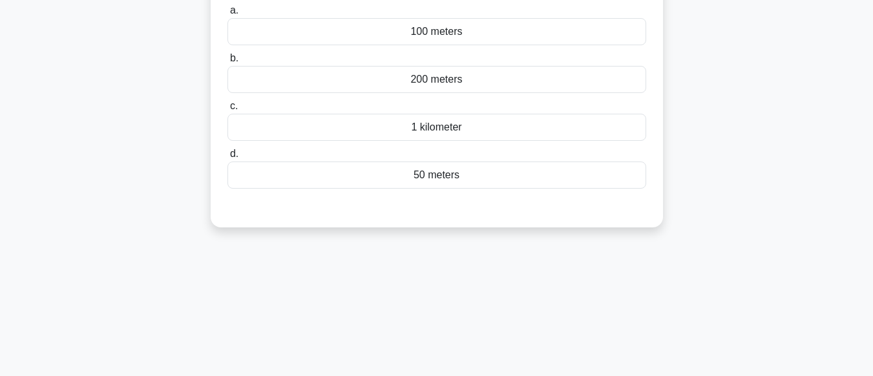
scroll to position [0, 0]
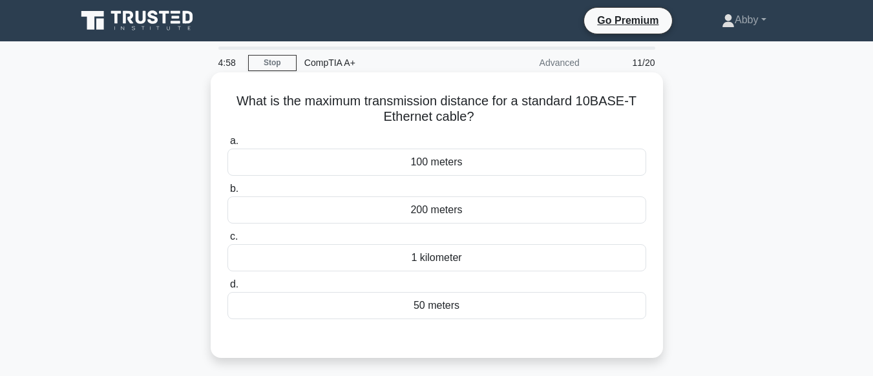
click at [439, 167] on div "100 meters" at bounding box center [437, 162] width 419 height 27
click at [228, 145] on input "a. 100 meters" at bounding box center [228, 141] width 0 height 8
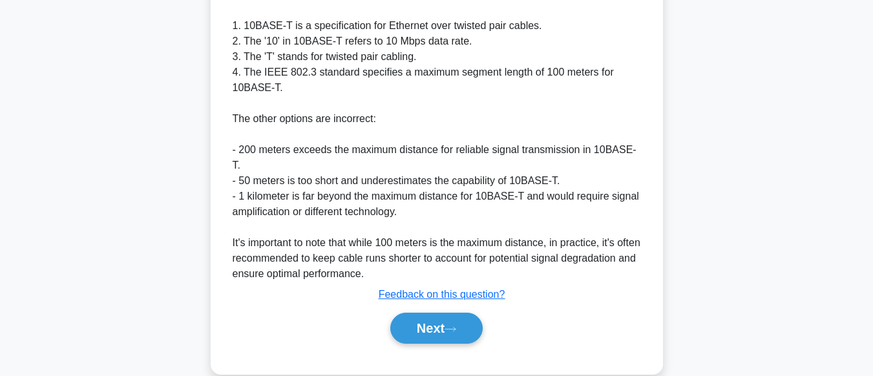
scroll to position [437, 0]
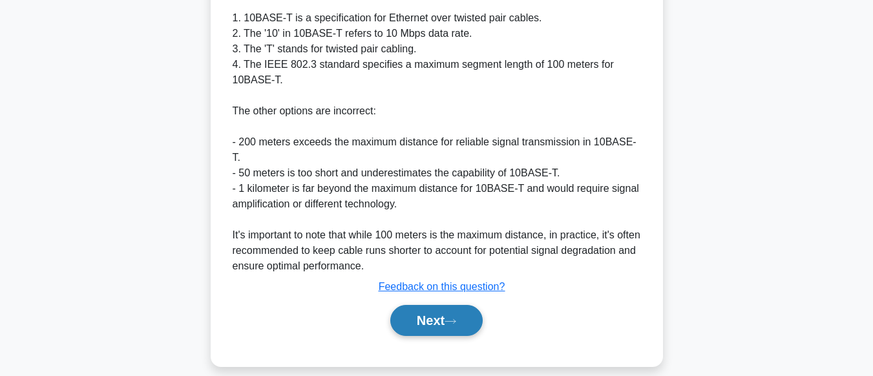
click at [456, 318] on icon at bounding box center [451, 321] width 12 height 7
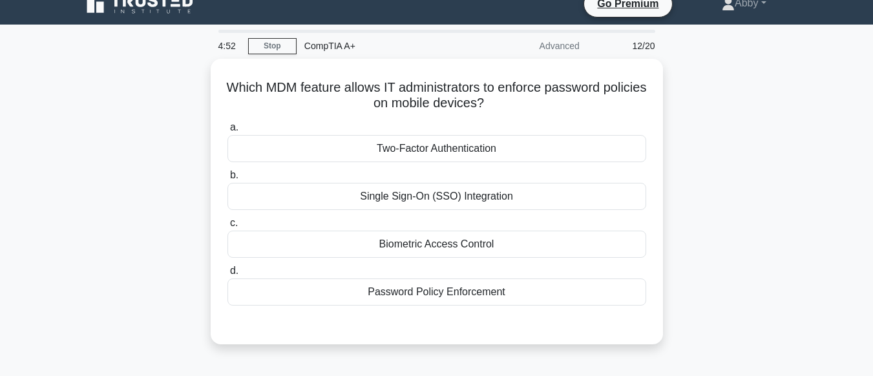
scroll to position [28, 0]
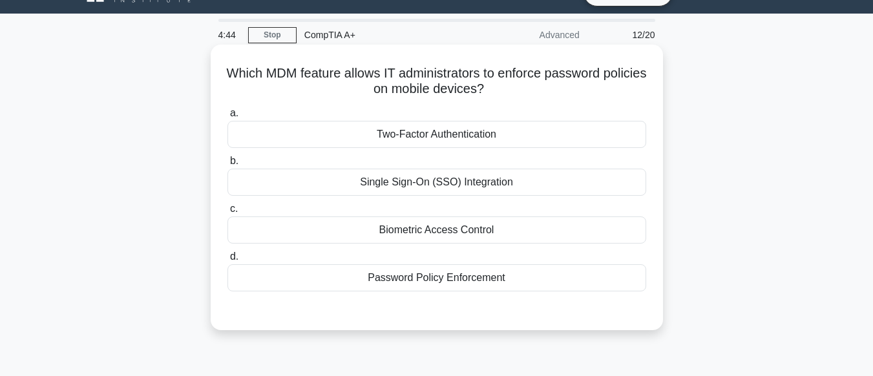
click at [420, 138] on div "Two-Factor Authentication" at bounding box center [437, 134] width 419 height 27
click at [228, 118] on input "a. Two-Factor Authentication" at bounding box center [228, 113] width 0 height 8
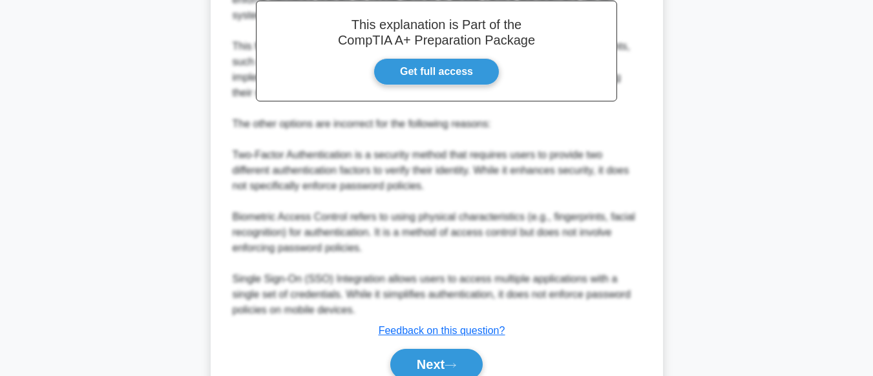
scroll to position [454, 0]
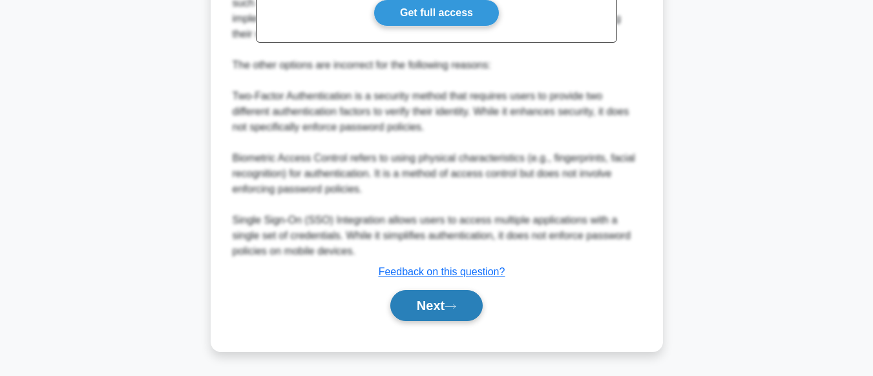
click at [449, 299] on button "Next" at bounding box center [436, 305] width 92 height 31
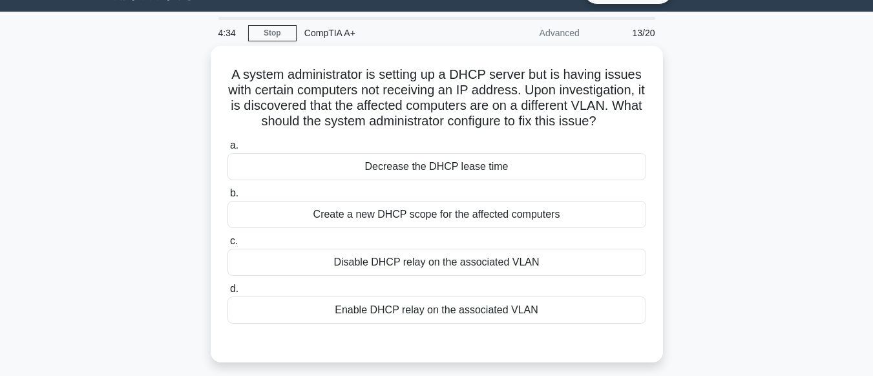
scroll to position [31, 0]
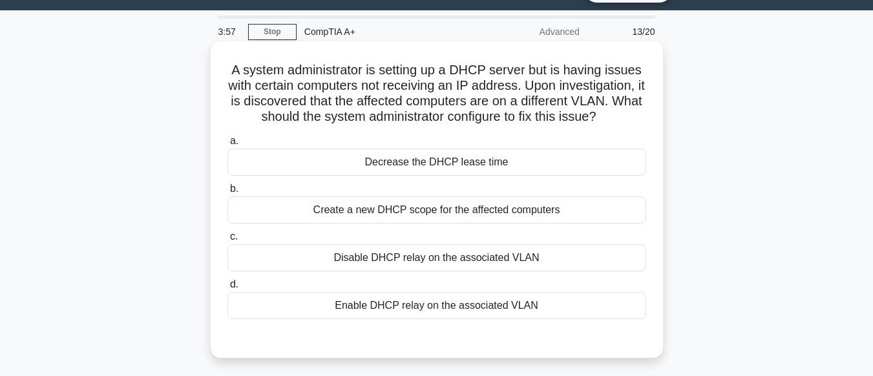
click at [425, 311] on div "Enable DHCP relay on the associated VLAN" at bounding box center [437, 305] width 419 height 27
click at [228, 289] on input "d. Enable DHCP relay on the associated VLAN" at bounding box center [228, 285] width 0 height 8
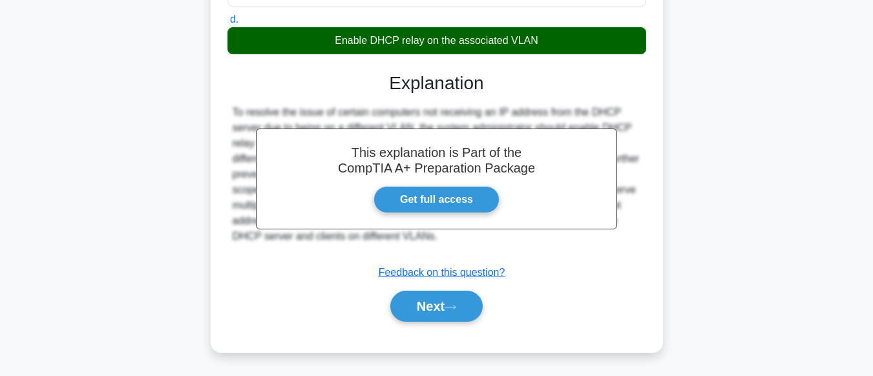
scroll to position [322, 0]
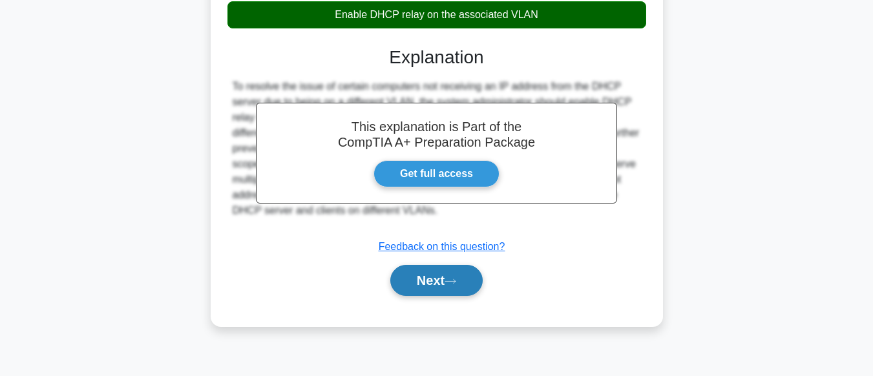
click at [435, 279] on button "Next" at bounding box center [436, 280] width 92 height 31
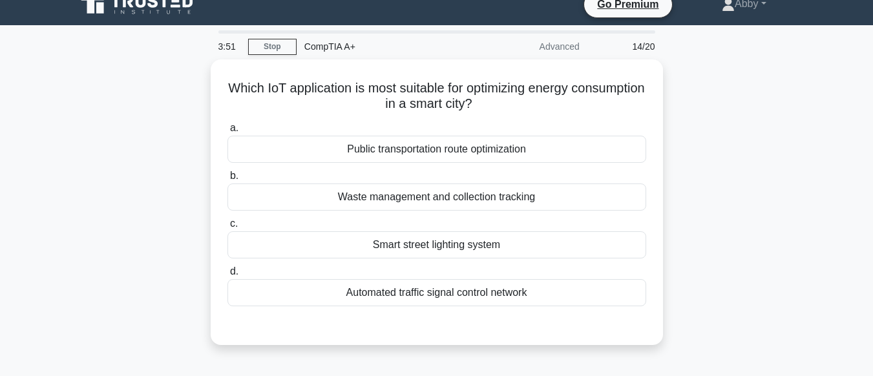
scroll to position [0, 0]
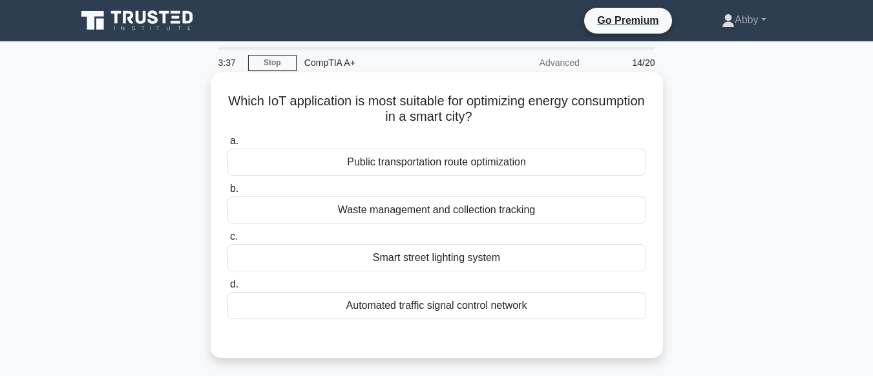
click at [453, 162] on div "Public transportation route optimization" at bounding box center [437, 162] width 419 height 27
click at [228, 145] on input "a. Public transportation route optimization" at bounding box center [228, 141] width 0 height 8
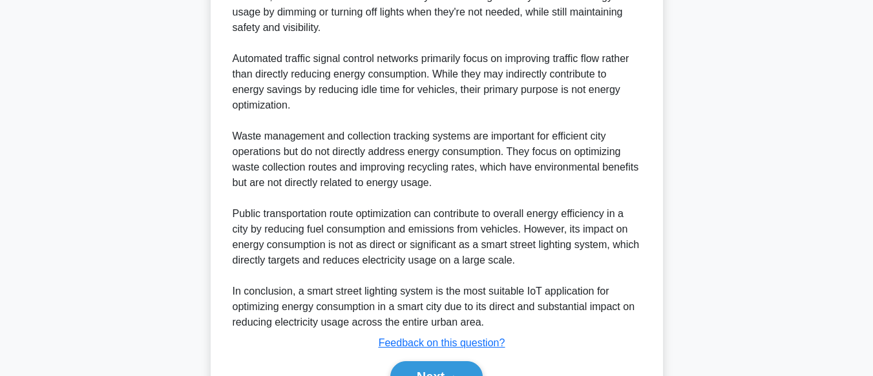
scroll to position [531, 0]
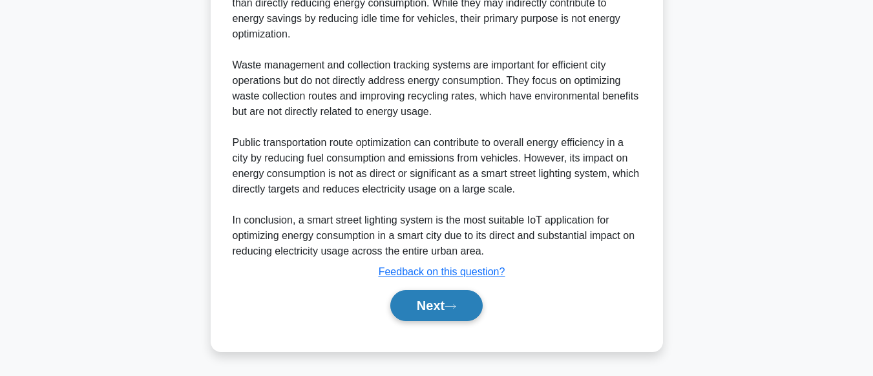
click at [460, 310] on button "Next" at bounding box center [436, 305] width 92 height 31
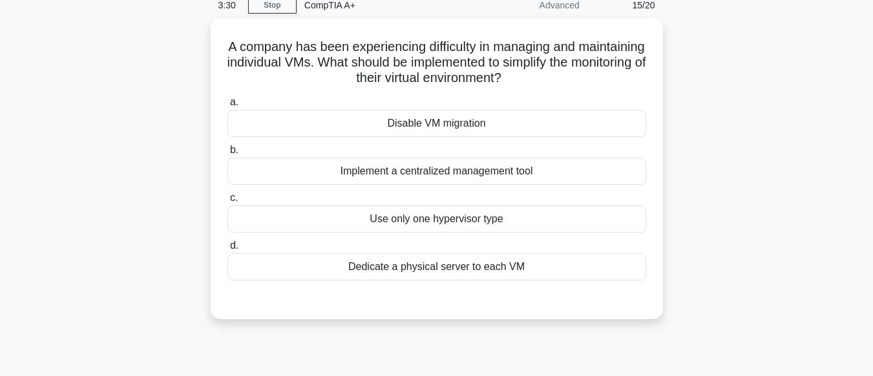
scroll to position [59, 0]
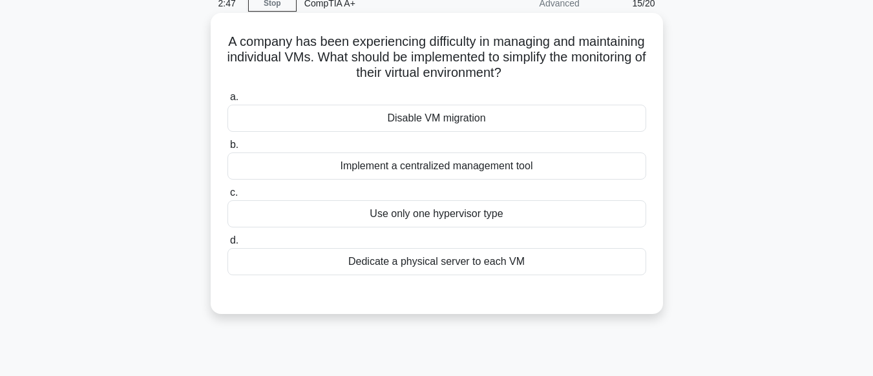
click at [433, 170] on div "Implement a centralized management tool" at bounding box center [437, 166] width 419 height 27
click at [228, 149] on input "b. Implement a centralized management tool" at bounding box center [228, 145] width 0 height 8
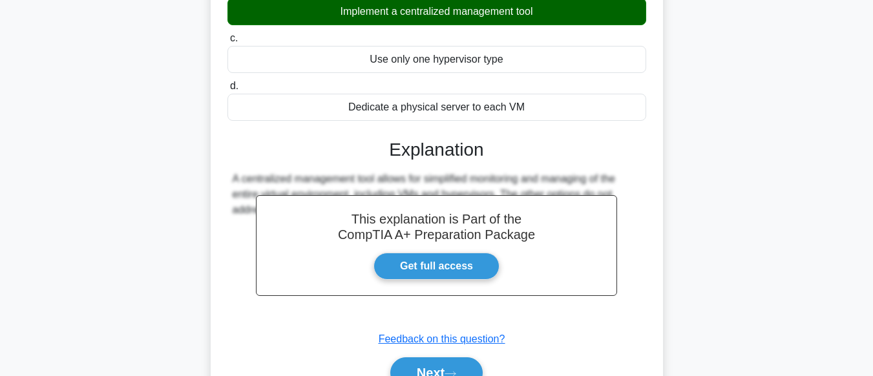
scroll to position [322, 0]
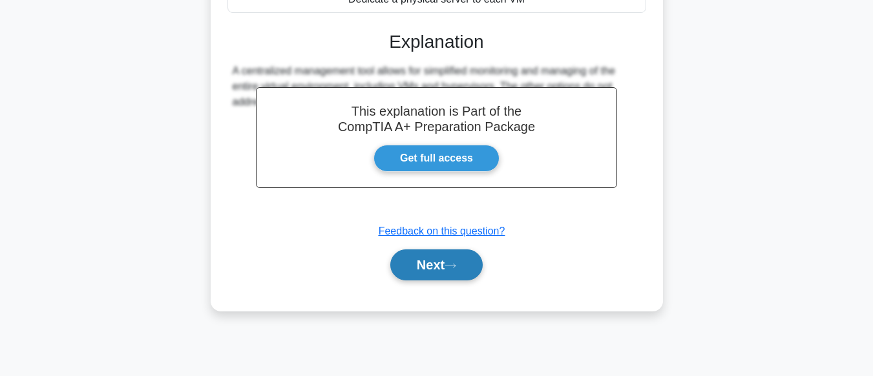
click at [453, 268] on icon at bounding box center [451, 265] width 12 height 7
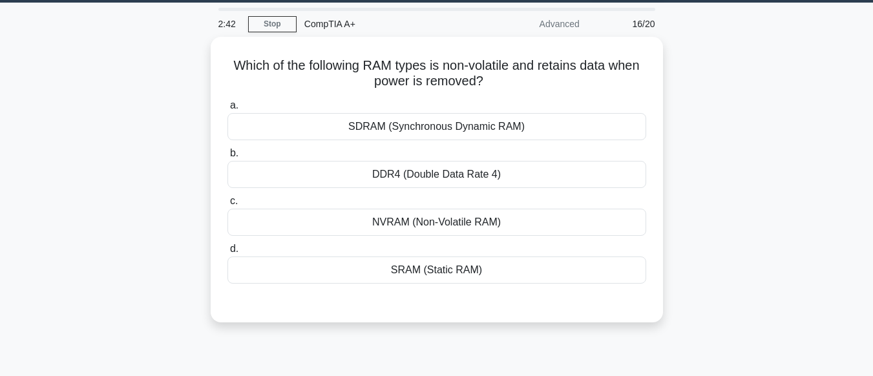
scroll to position [34, 0]
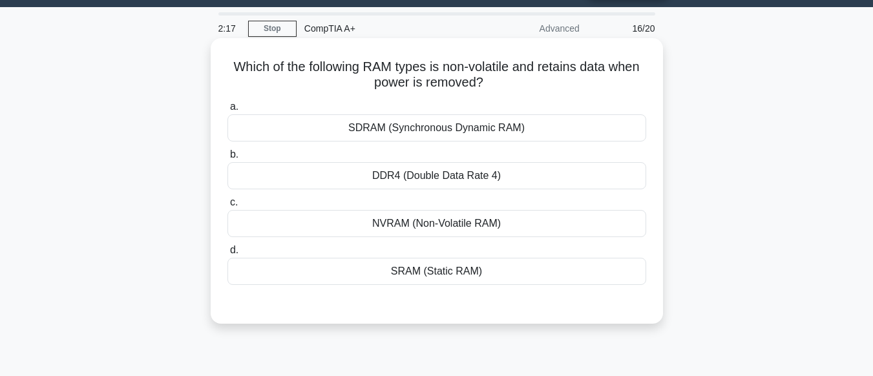
click at [467, 275] on div "SRAM (Static RAM)" at bounding box center [437, 271] width 419 height 27
click at [228, 255] on input "d. SRAM (Static RAM)" at bounding box center [228, 250] width 0 height 8
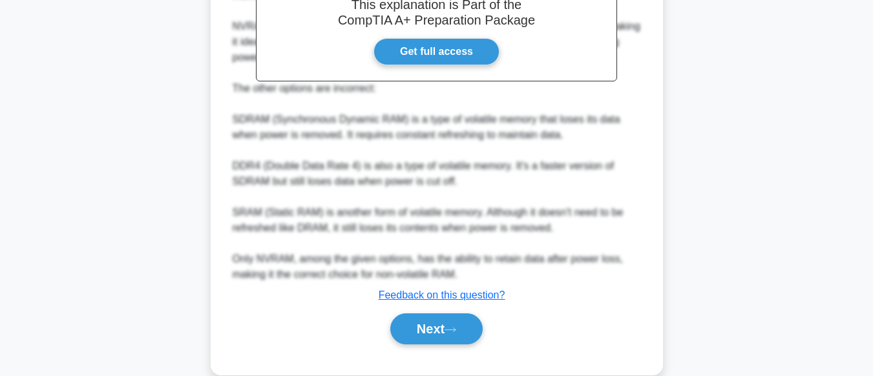
scroll to position [419, 0]
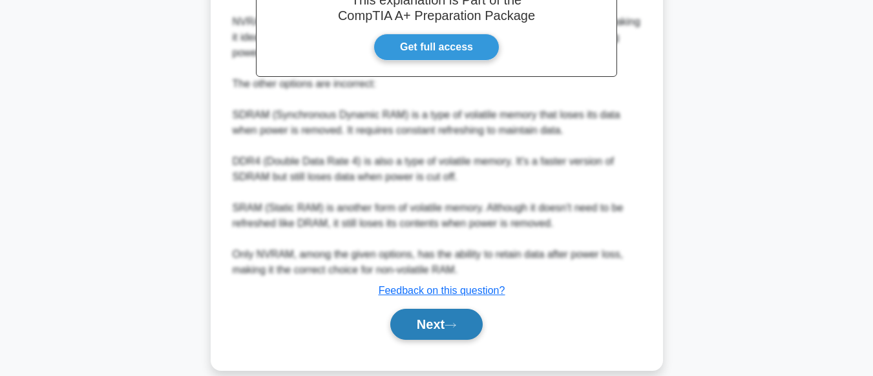
click at [464, 324] on button "Next" at bounding box center [436, 324] width 92 height 31
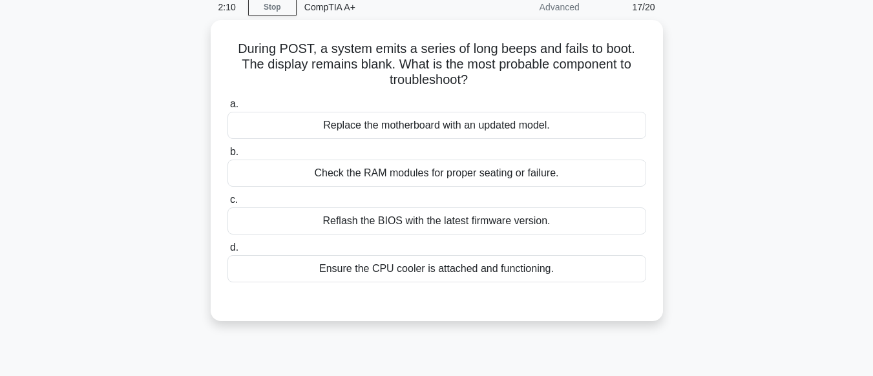
scroll to position [48, 0]
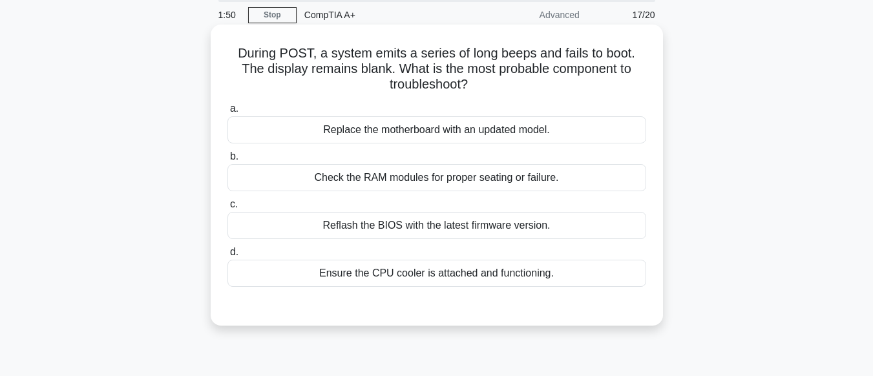
click at [456, 273] on div "Ensure the CPU cooler is attached and functioning." at bounding box center [437, 273] width 419 height 27
click at [228, 257] on input "d. Ensure the CPU cooler is attached and functioning." at bounding box center [228, 252] width 0 height 8
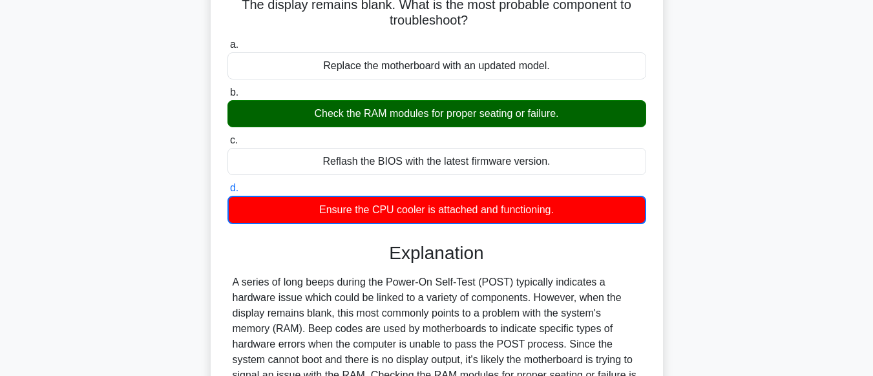
scroll to position [392, 0]
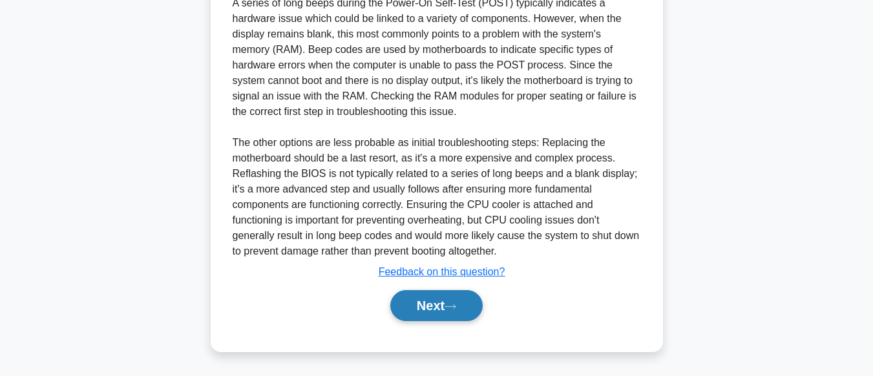
click at [467, 313] on button "Next" at bounding box center [436, 305] width 92 height 31
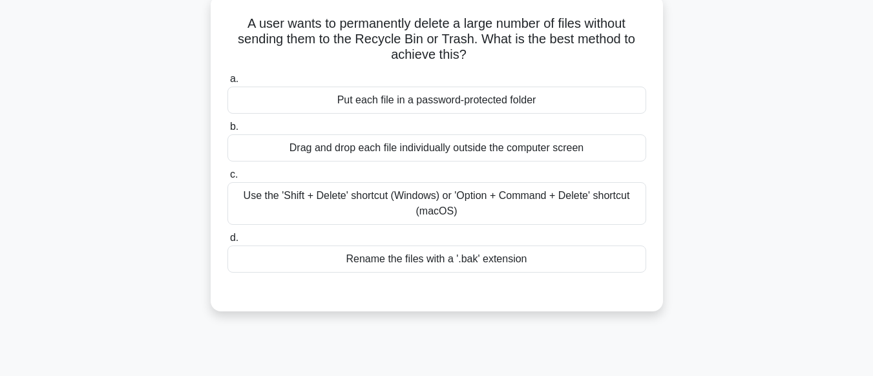
scroll to position [65, 0]
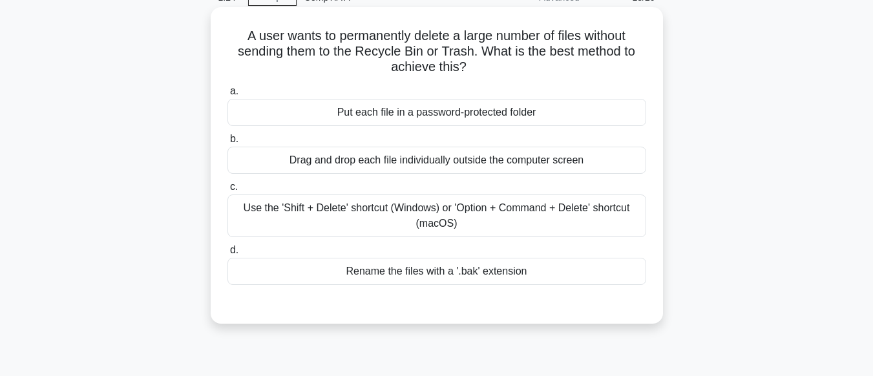
click at [485, 214] on div "Use the 'Shift + Delete' shortcut (Windows) or 'Option + Command + Delete' shor…" at bounding box center [437, 216] width 419 height 43
click at [228, 191] on input "c. Use the 'Shift + Delete' shortcut (Windows) or 'Option + Command + Delete' s…" at bounding box center [228, 187] width 0 height 8
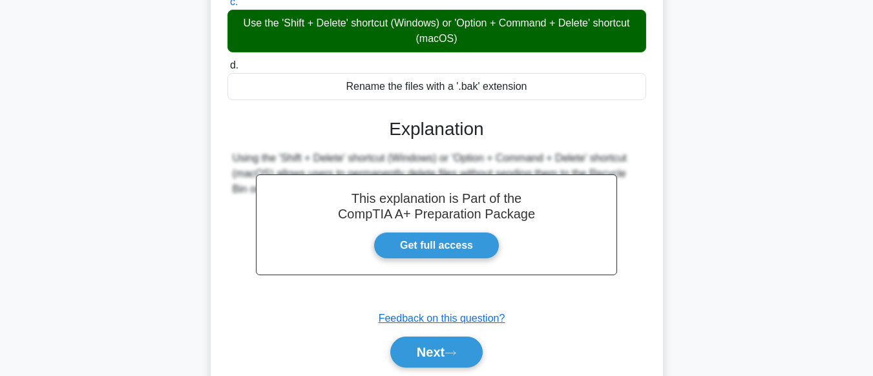
scroll to position [322, 0]
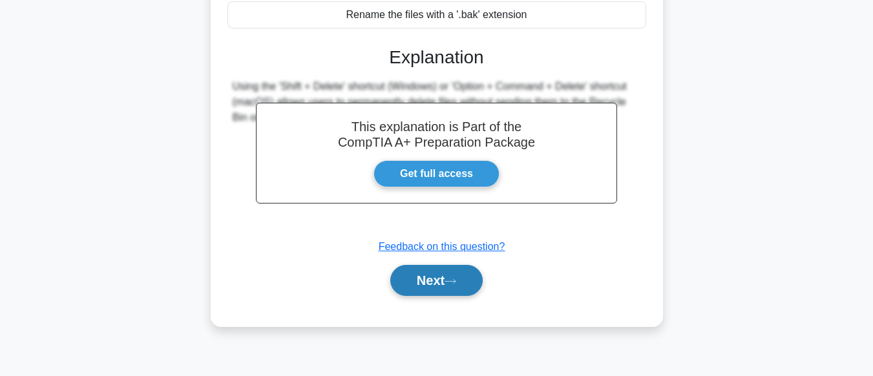
click at [482, 281] on button "Next" at bounding box center [436, 280] width 92 height 31
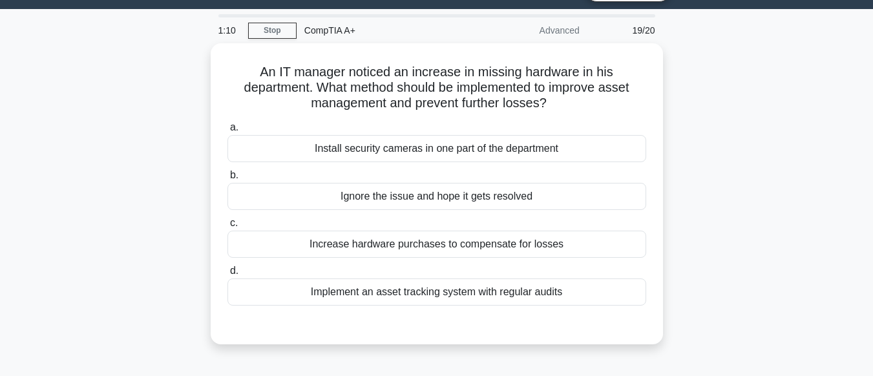
scroll to position [32, 0]
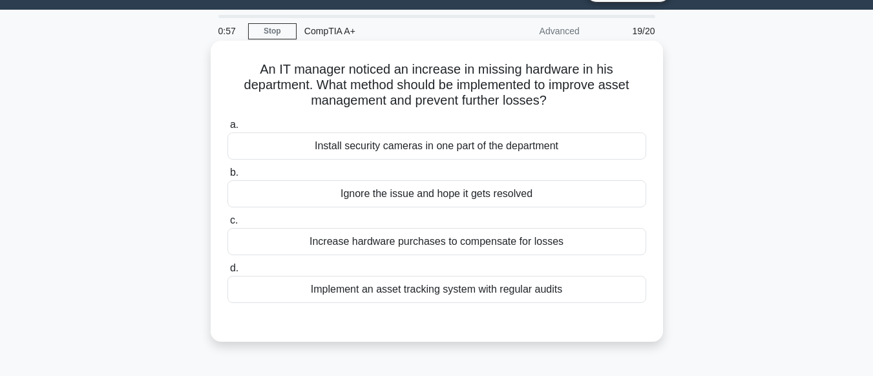
click at [467, 289] on div "Implement an asset tracking system with regular audits" at bounding box center [437, 289] width 419 height 27
click at [228, 273] on input "d. Implement an asset tracking system with regular audits" at bounding box center [228, 268] width 0 height 8
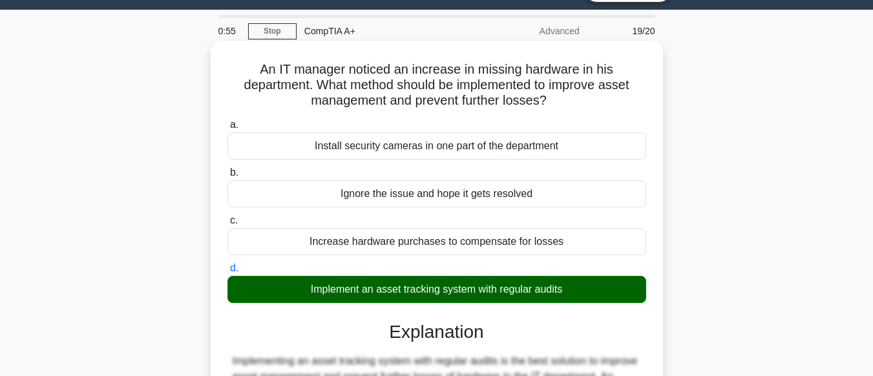
scroll to position [322, 0]
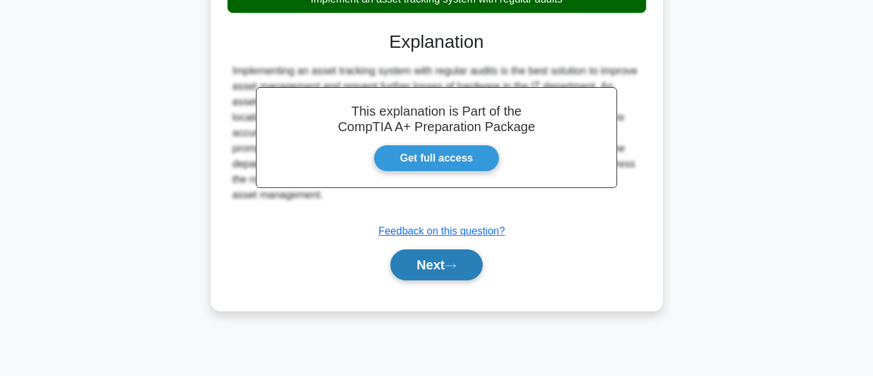
click at [445, 263] on button "Next" at bounding box center [436, 265] width 92 height 31
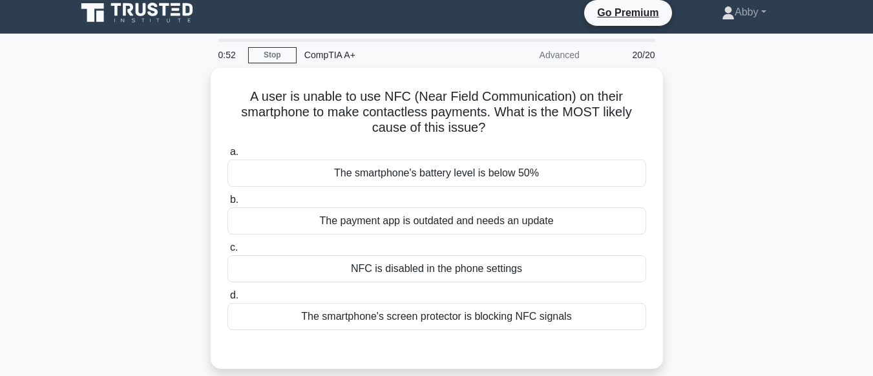
scroll to position [8, 0]
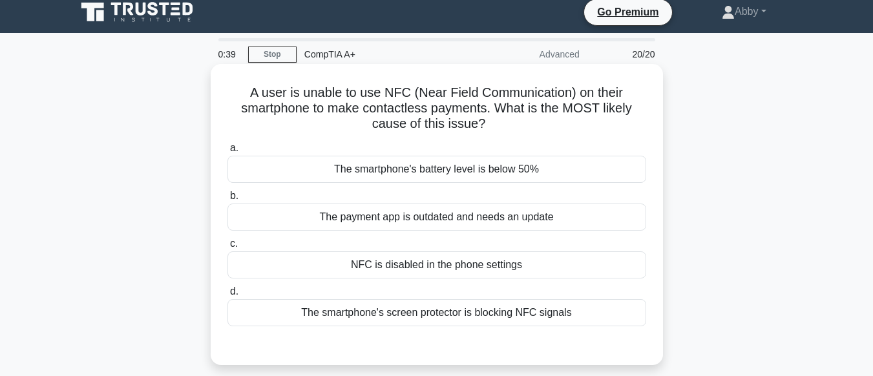
click at [439, 266] on div "NFC is disabled in the phone settings" at bounding box center [437, 264] width 419 height 27
click at [228, 248] on input "c. NFC is disabled in the phone settings" at bounding box center [228, 244] width 0 height 8
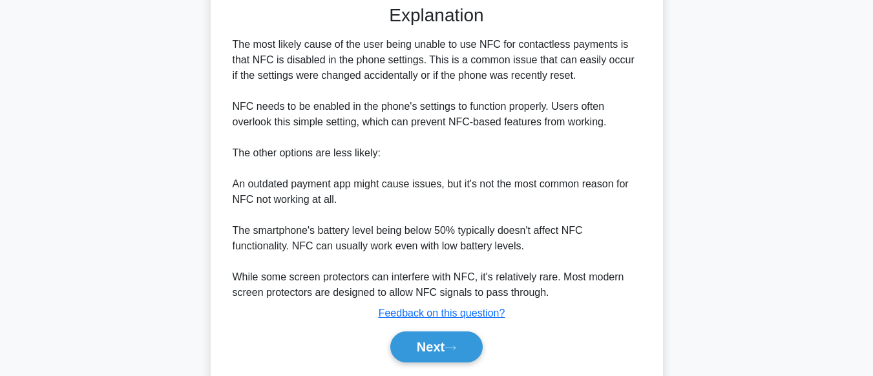
scroll to position [390, 0]
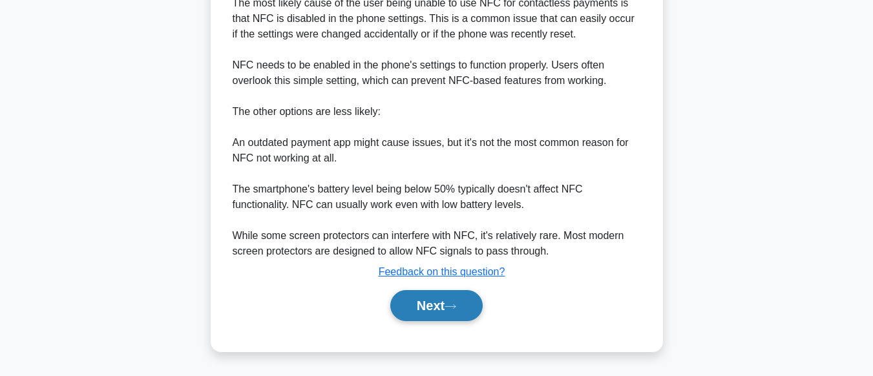
click at [438, 305] on button "Next" at bounding box center [436, 305] width 92 height 31
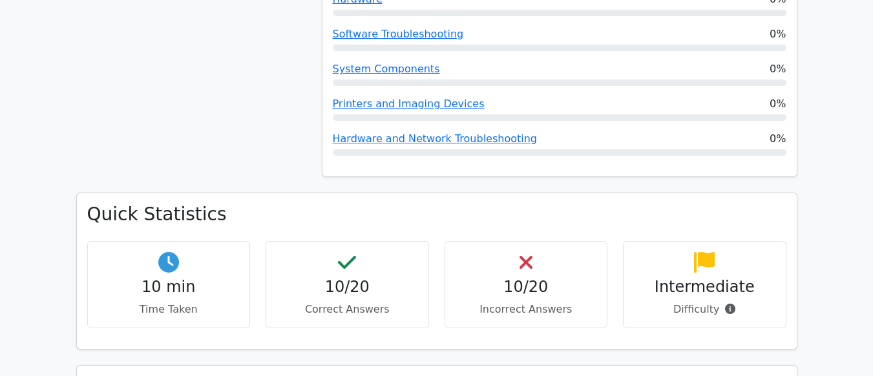
scroll to position [884, 0]
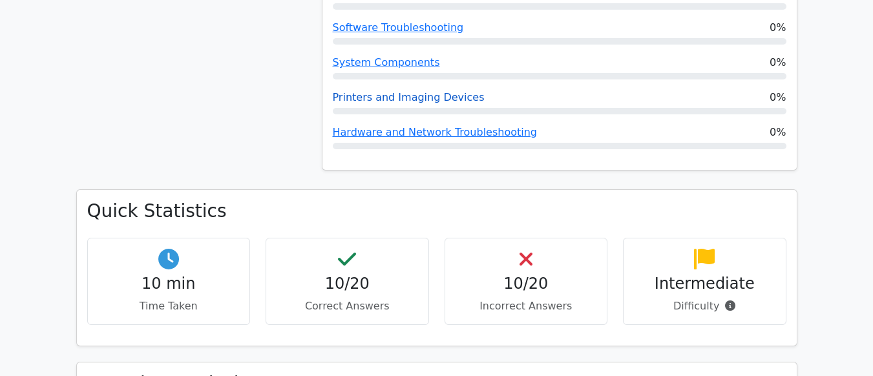
click at [409, 91] on link "Printers and Imaging Devices" at bounding box center [409, 97] width 152 height 12
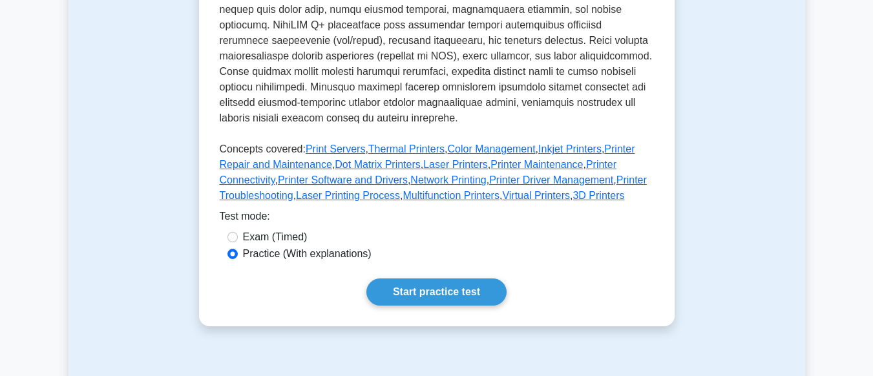
scroll to position [626, 0]
